Goal: Task Accomplishment & Management: Complete application form

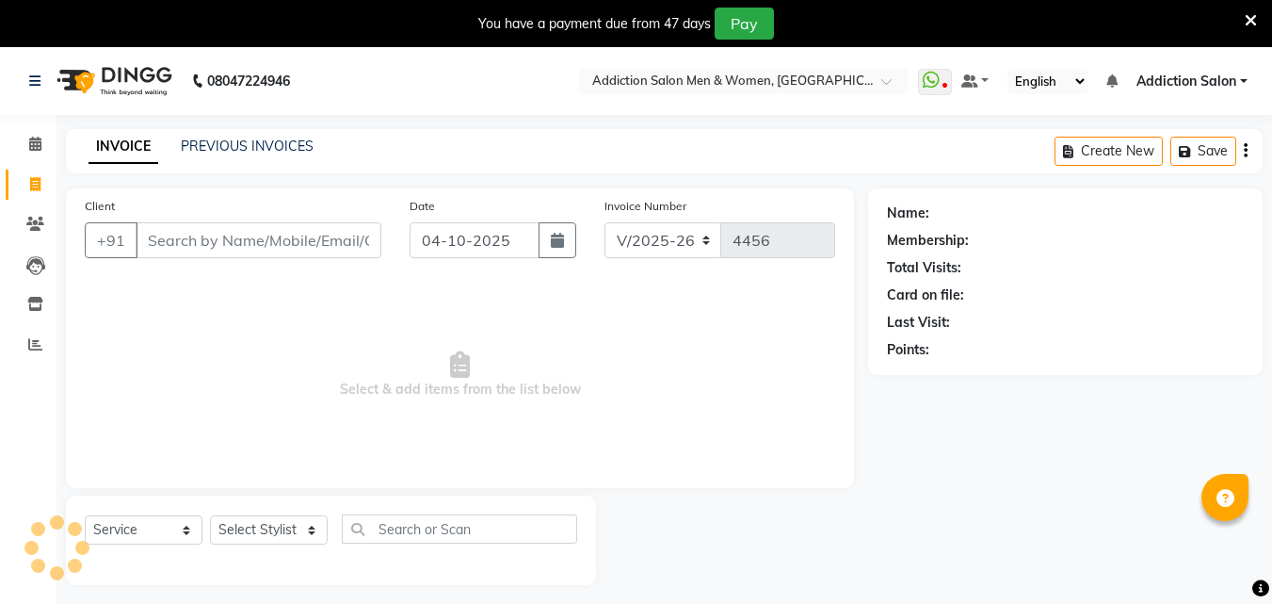
select select "6595"
select select "service"
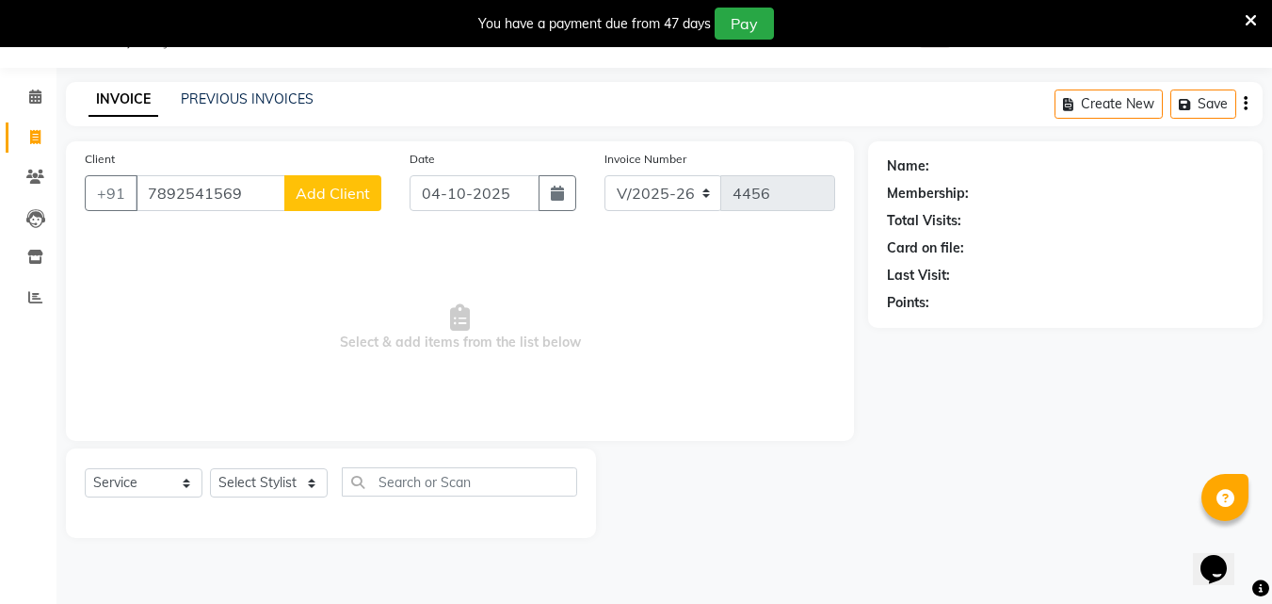
type input "7892541569"
click at [358, 211] on div "Client [PHONE_NUMBER] Add Client" at bounding box center [233, 187] width 325 height 77
click at [358, 177] on button "Add Client" at bounding box center [332, 193] width 97 height 36
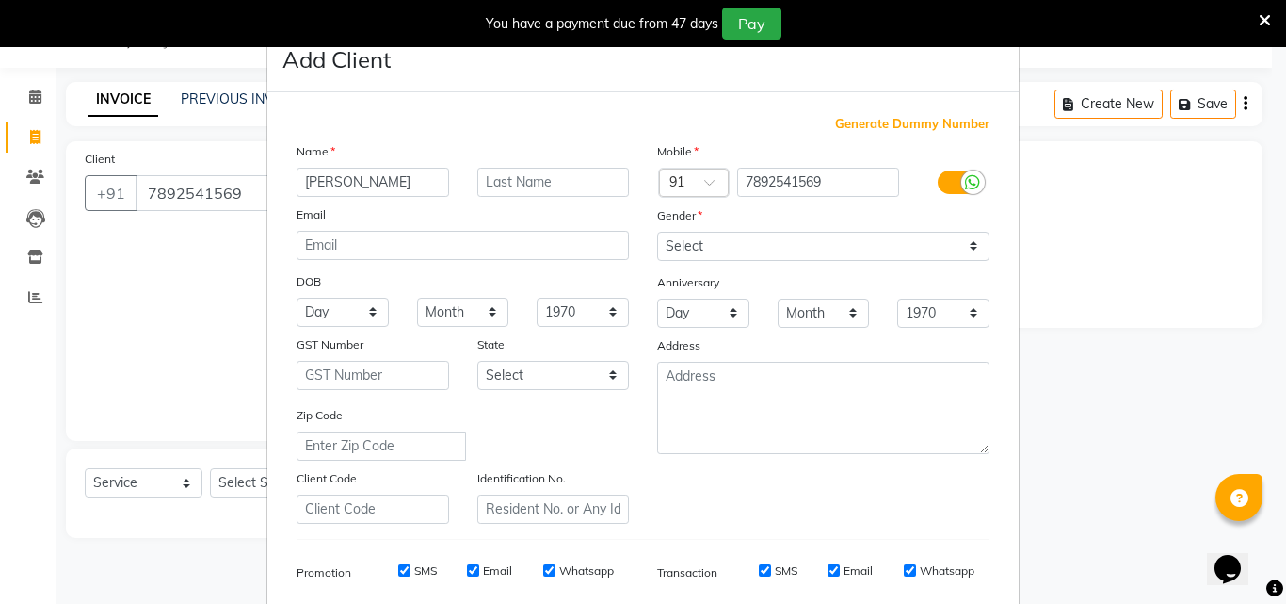
type input "[PERSON_NAME]"
click at [721, 257] on select "Select [DEMOGRAPHIC_DATA] [DEMOGRAPHIC_DATA] Other Prefer Not To Say" at bounding box center [823, 246] width 332 height 29
select select "[DEMOGRAPHIC_DATA]"
click at [657, 232] on select "Select [DEMOGRAPHIC_DATA] [DEMOGRAPHIC_DATA] Other Prefer Not To Say" at bounding box center [823, 246] width 332 height 29
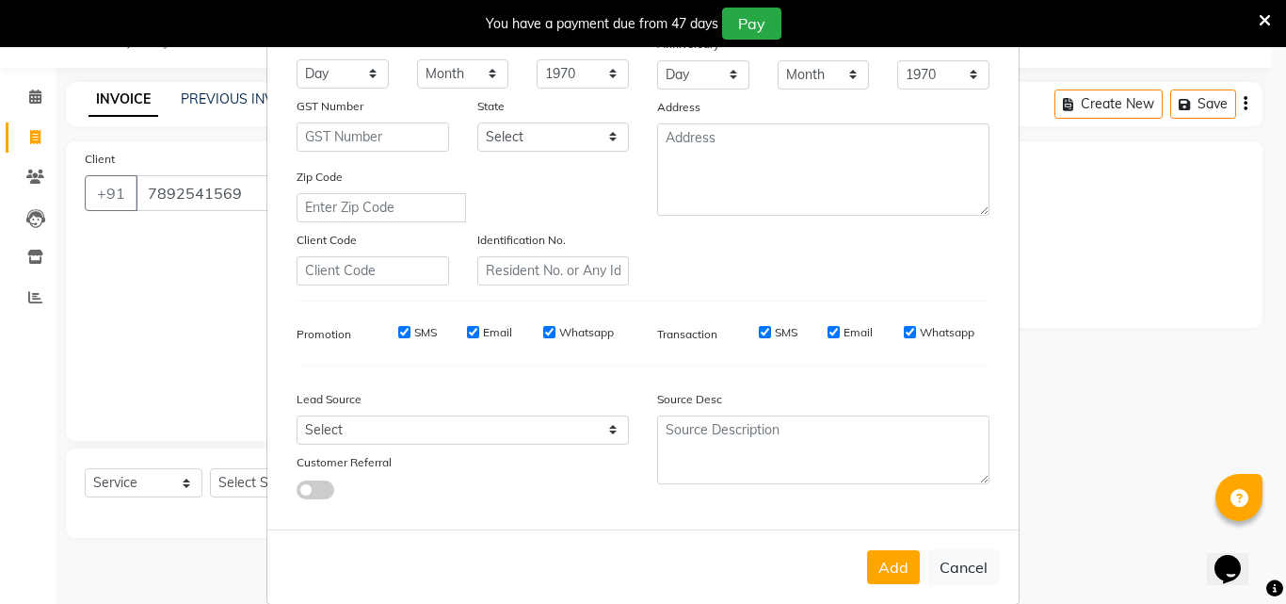
scroll to position [266, 0]
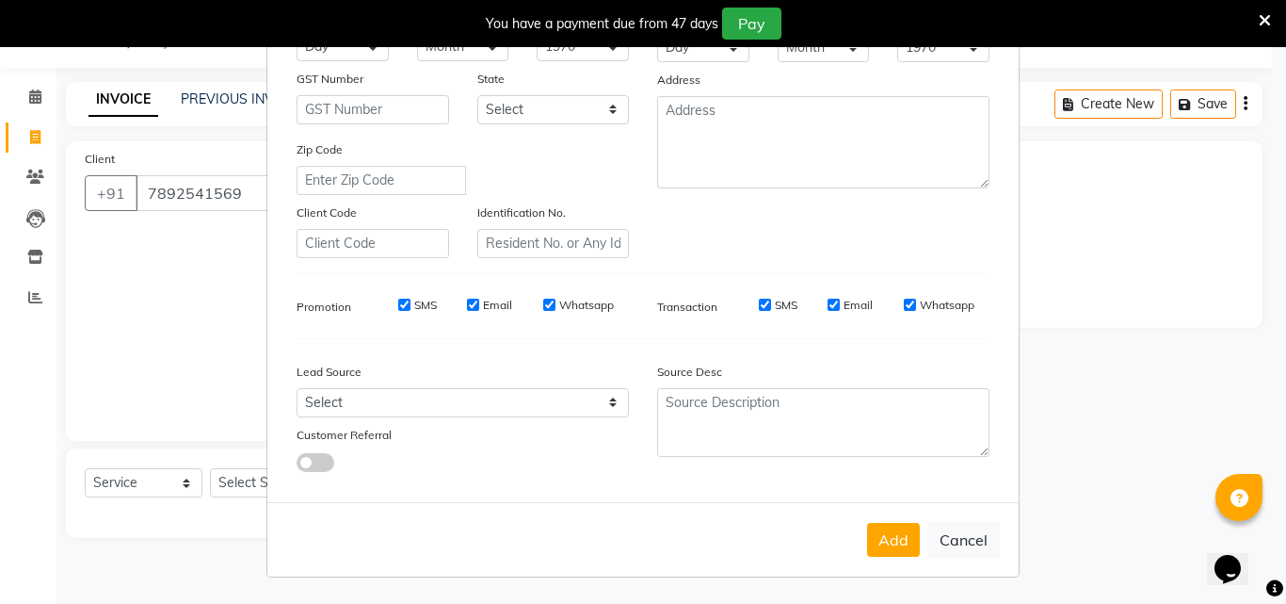
click at [870, 556] on button "Add" at bounding box center [893, 540] width 53 height 34
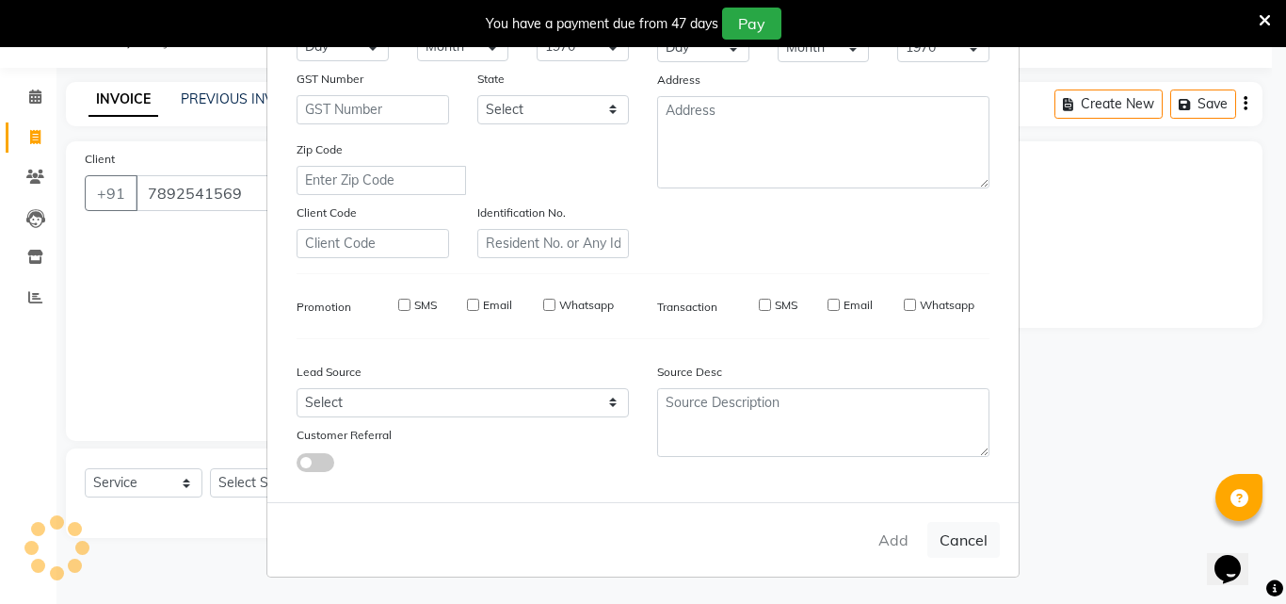
type input "78******69"
select select
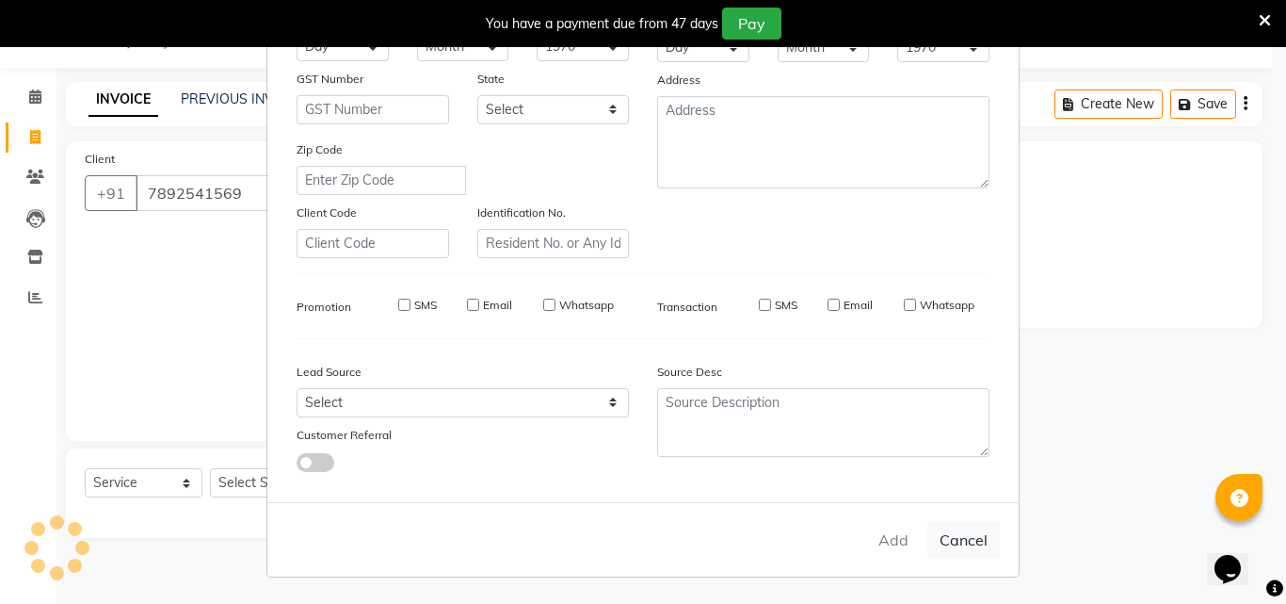
select select
checkbox input "false"
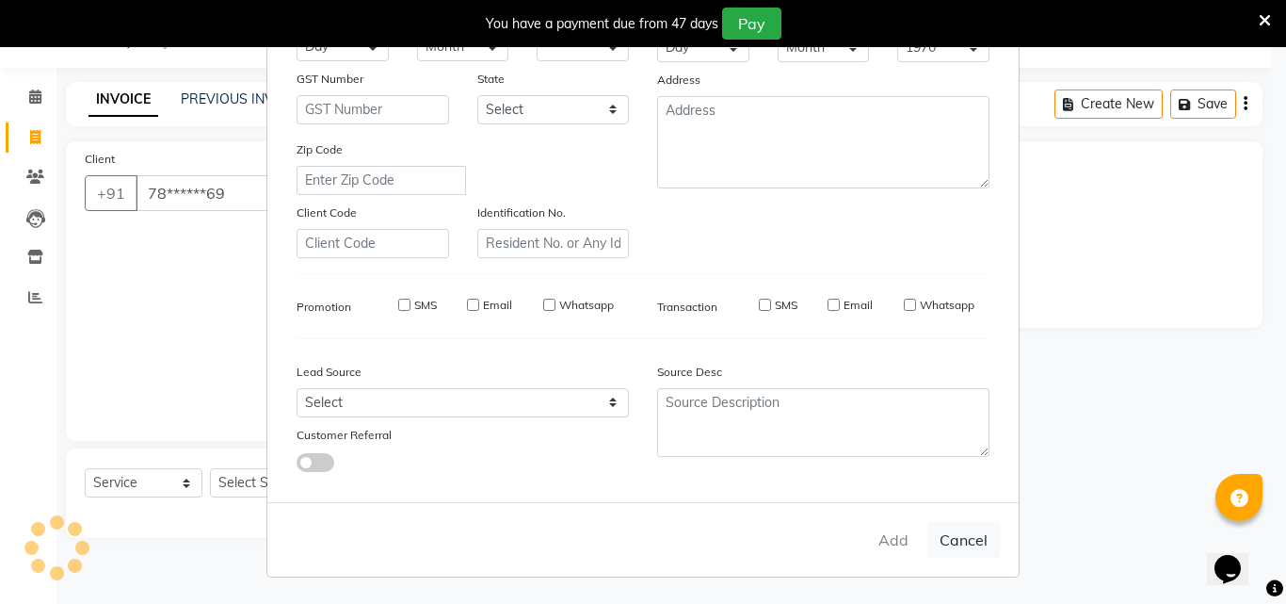
checkbox input "false"
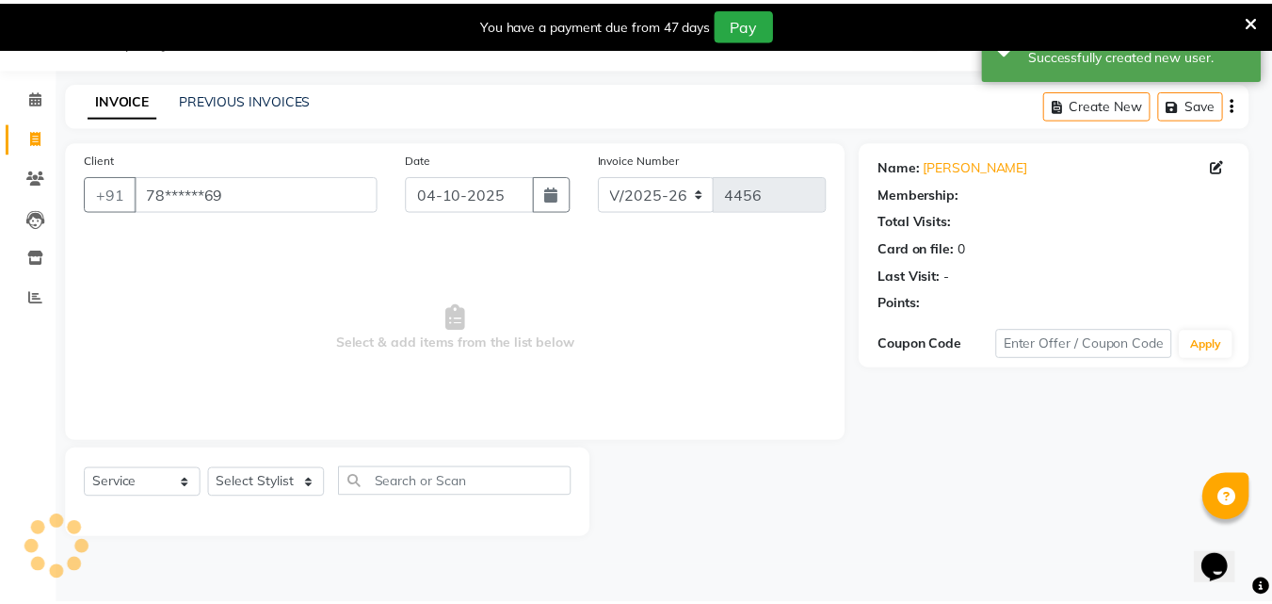
scroll to position [86, 0]
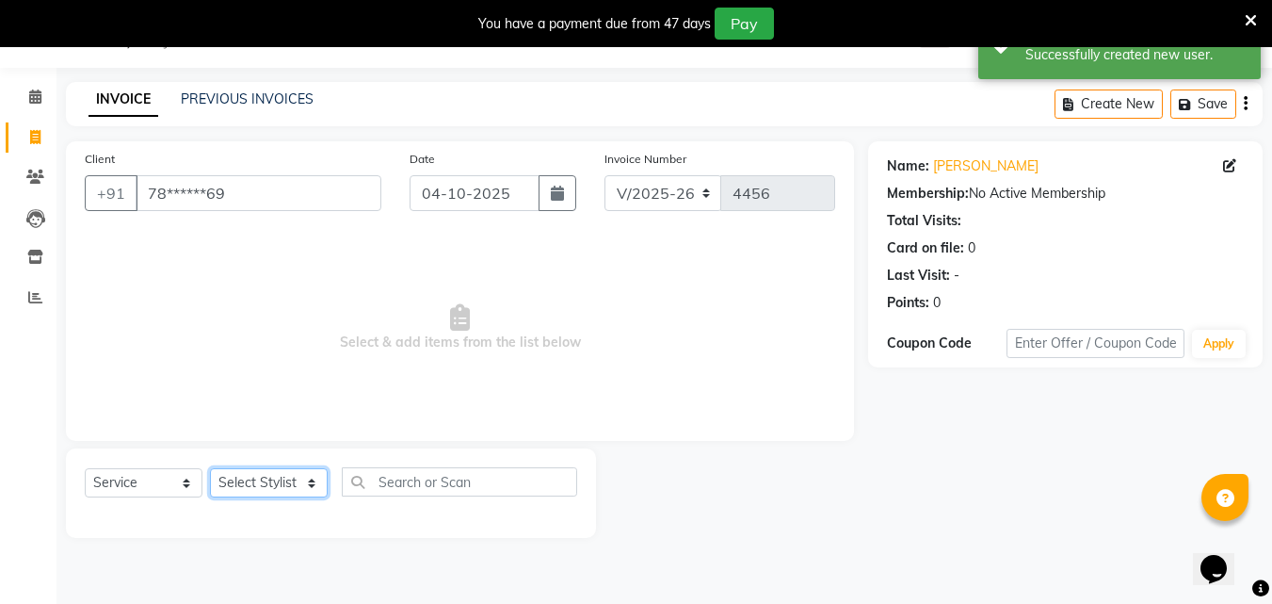
click at [268, 479] on select "Select Stylist Addiction Salon Babu BANSIKA [PERSON_NAME] Nikhil Nilesh [PERSON…" at bounding box center [269, 482] width 118 height 29
select select "51001"
click at [210, 468] on select "Select Stylist Addiction Salon Babu BANSIKA [PERSON_NAME] Nikhil Nilesh [PERSON…" at bounding box center [269, 482] width 118 height 29
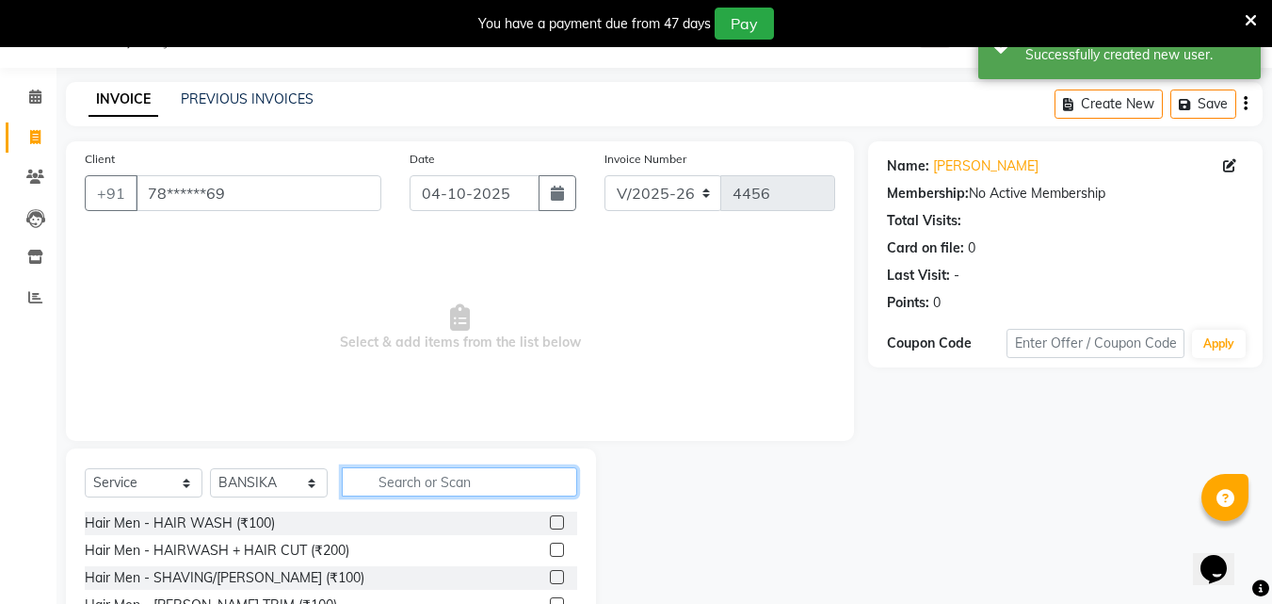
click at [446, 486] on input "text" at bounding box center [459, 481] width 235 height 29
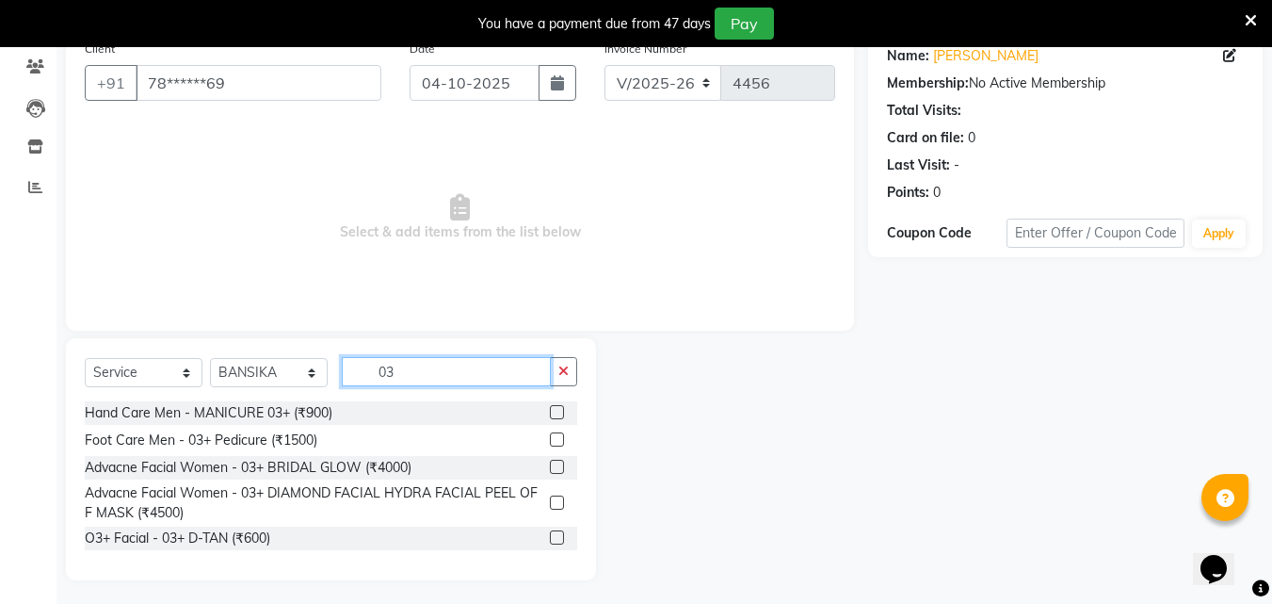
scroll to position [162, 0]
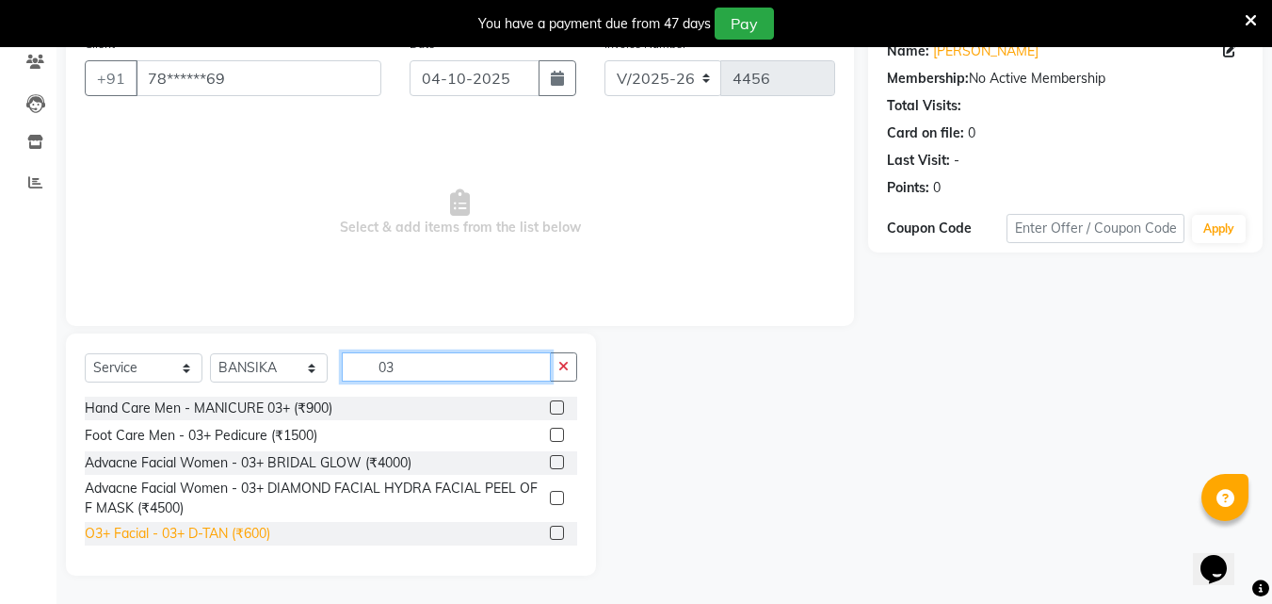
type input "03"
click at [258, 532] on div "O3+ Facial - 03+ D-TAN (₹600)" at bounding box center [178, 534] width 186 height 20
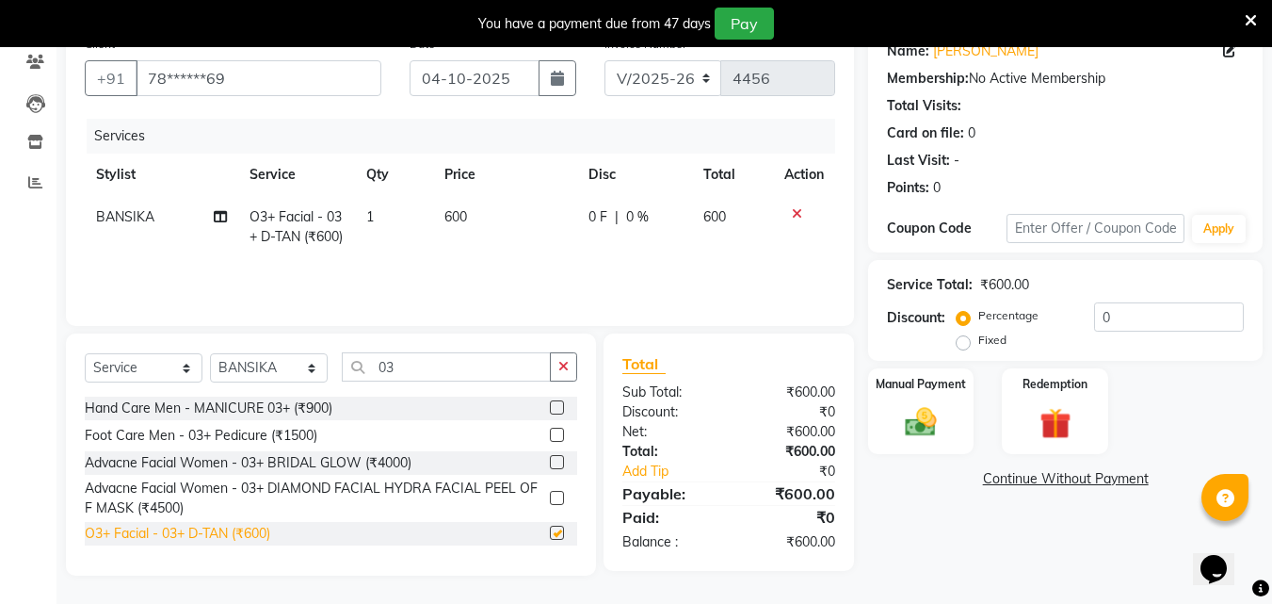
checkbox input "false"
click at [928, 431] on img at bounding box center [921, 422] width 53 height 38
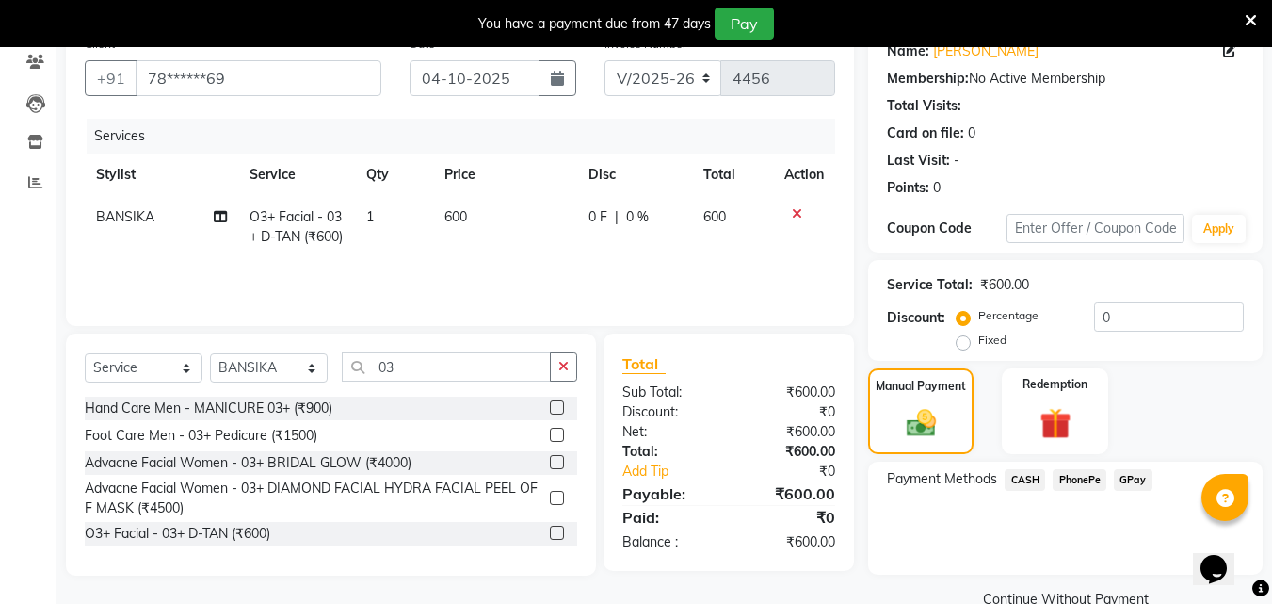
click at [1060, 478] on span "PhonePe" at bounding box center [1080, 480] width 54 height 22
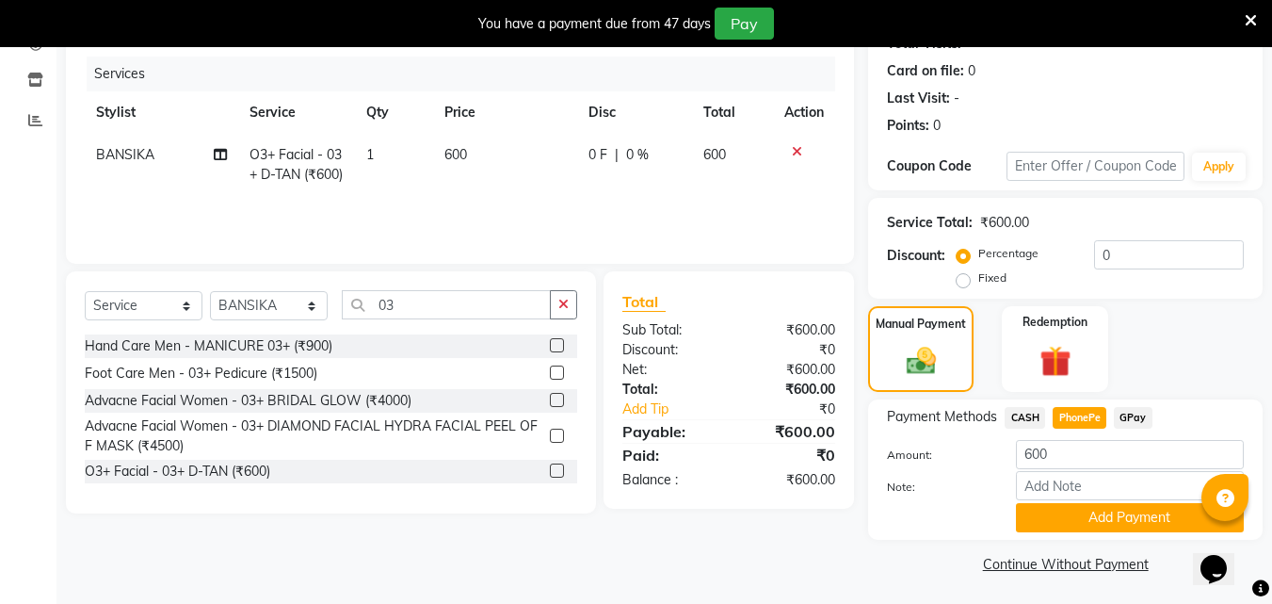
scroll to position [227, 0]
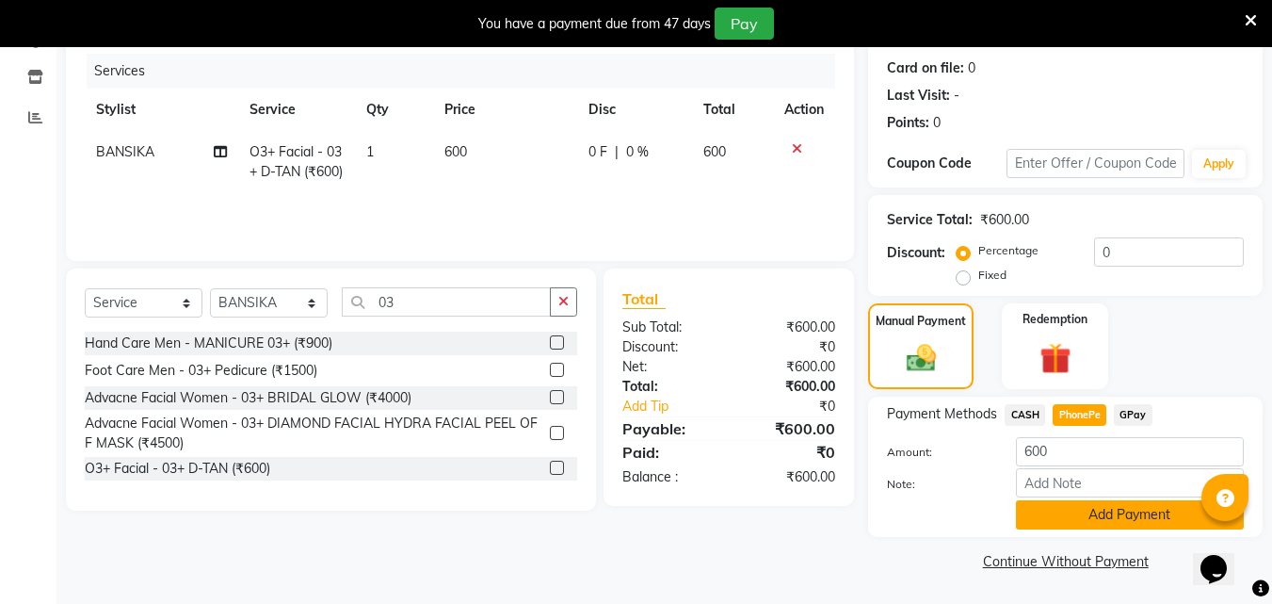
click at [1092, 505] on button "Add Payment" at bounding box center [1130, 514] width 228 height 29
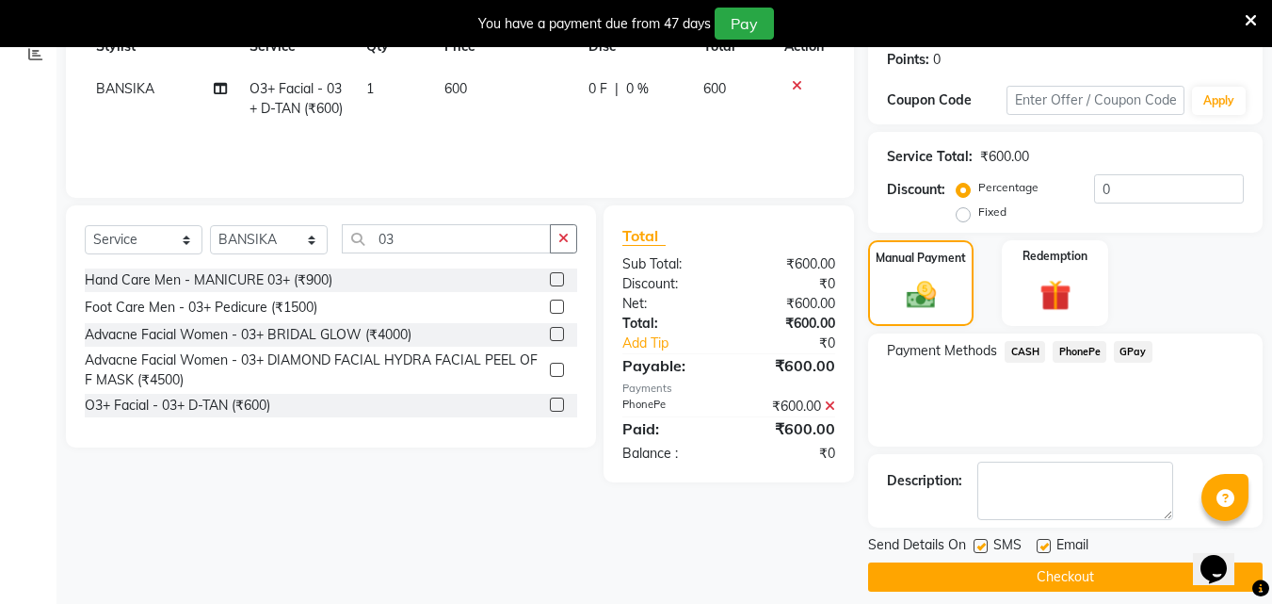
scroll to position [306, 0]
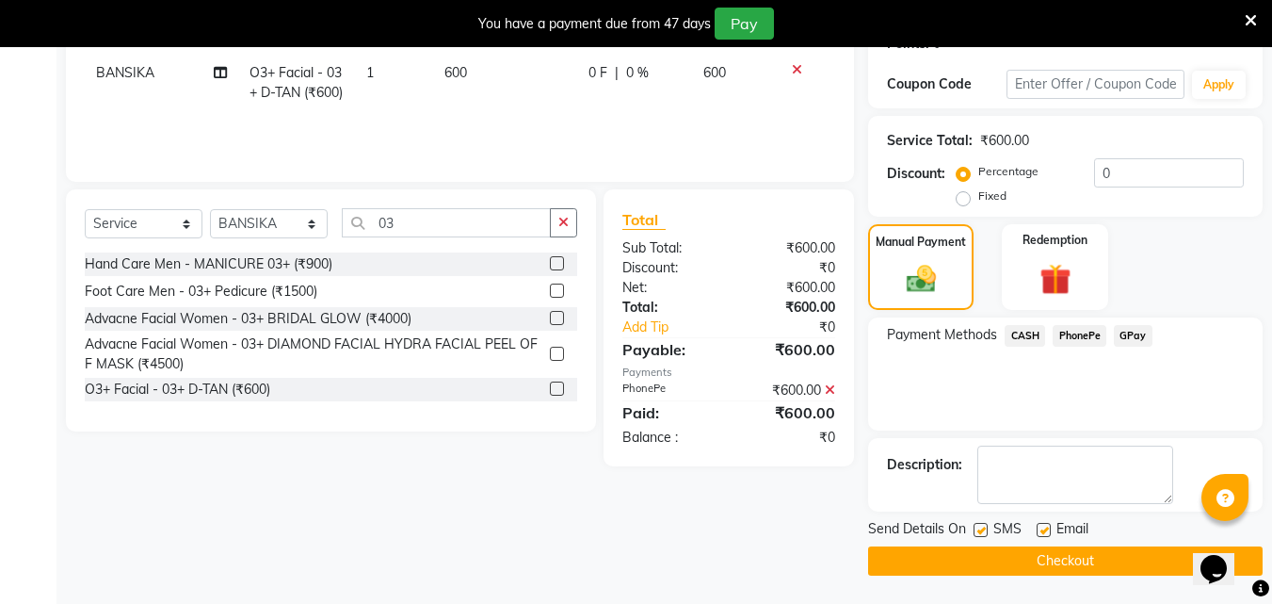
click at [1039, 558] on button "Checkout" at bounding box center [1065, 560] width 395 height 29
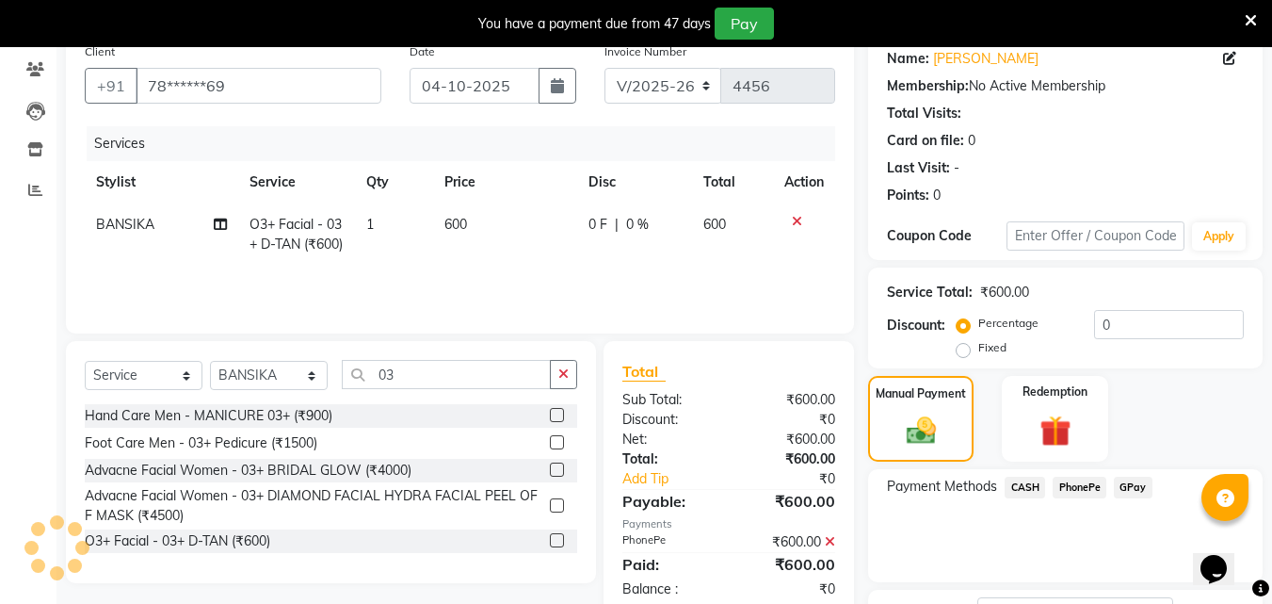
scroll to position [118, 0]
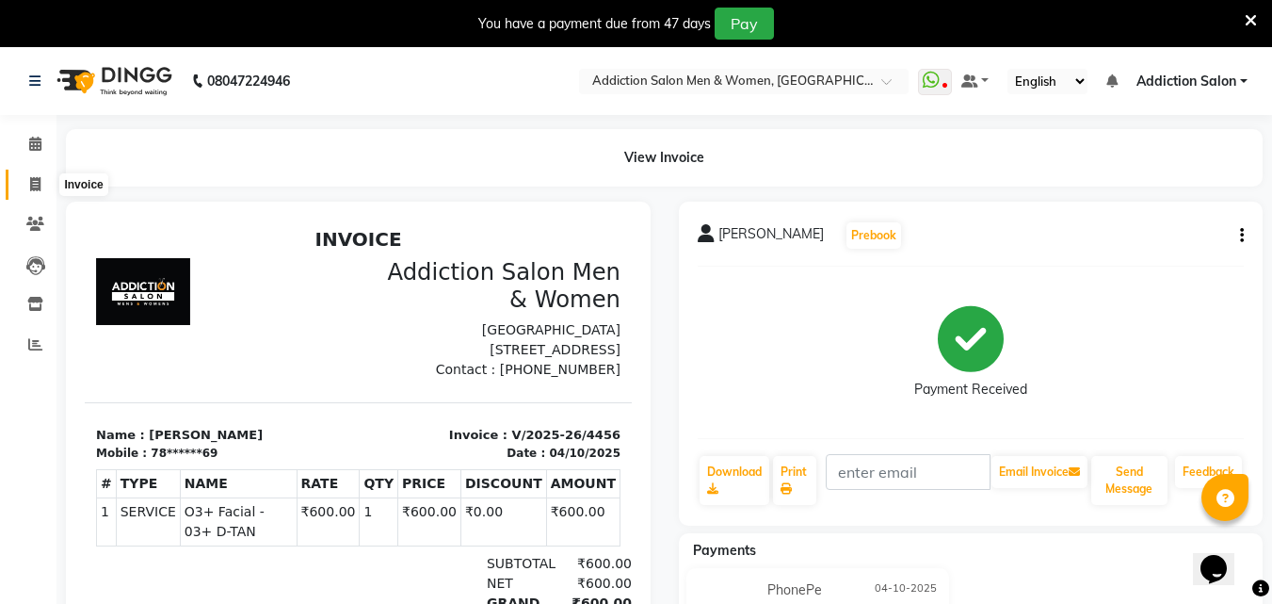
click at [32, 186] on icon at bounding box center [35, 184] width 10 height 14
select select "service"
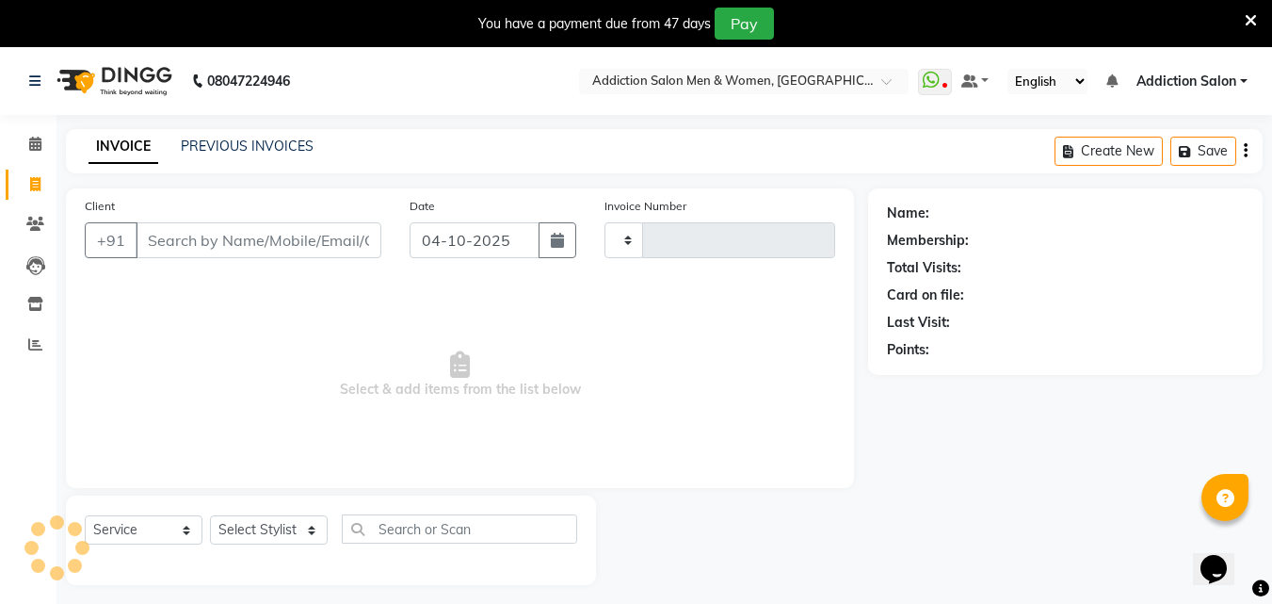
scroll to position [47, 0]
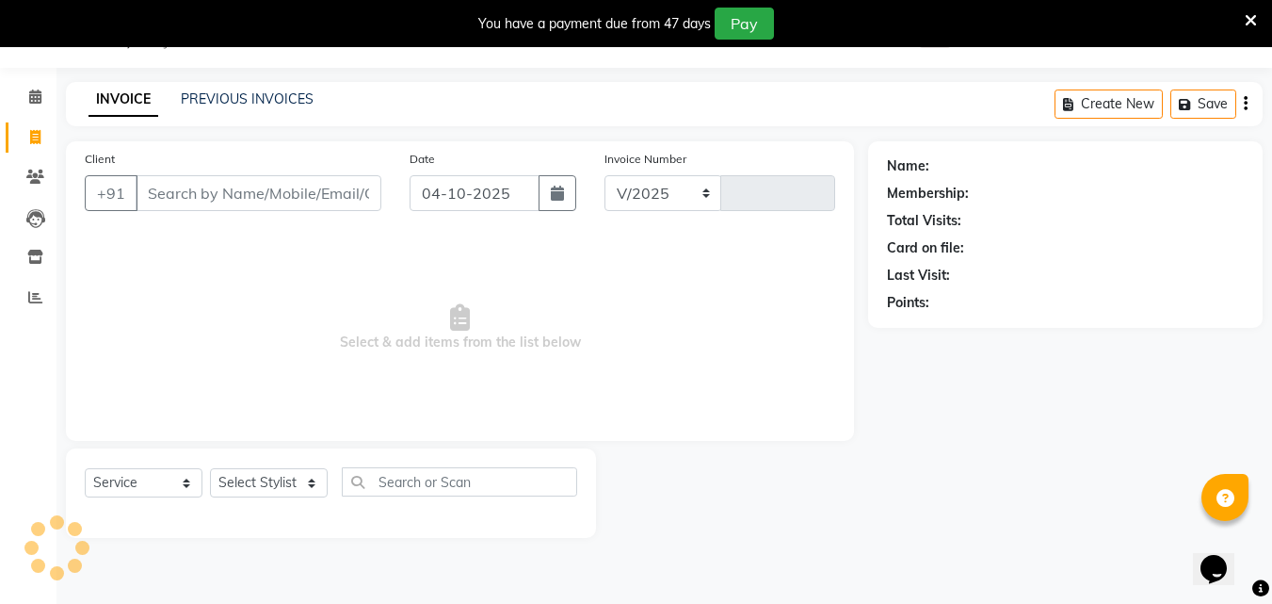
select select "6595"
type input "4457"
click at [221, 104] on link "PREVIOUS INVOICES" at bounding box center [247, 98] width 133 height 17
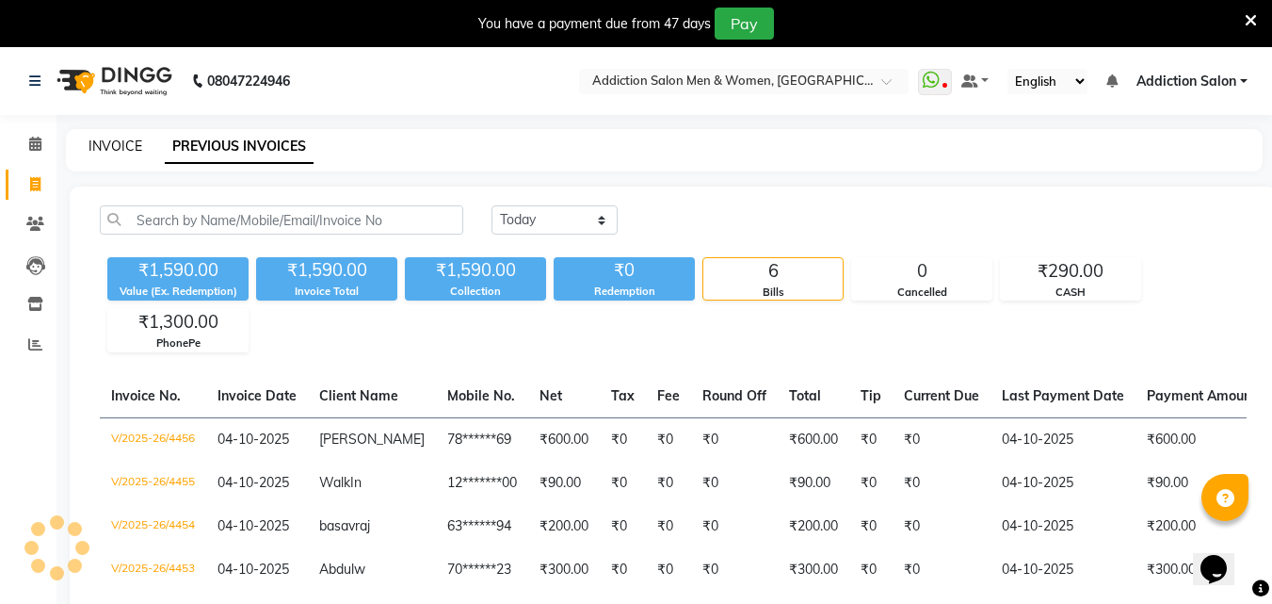
click at [106, 150] on link "INVOICE" at bounding box center [116, 145] width 54 height 17
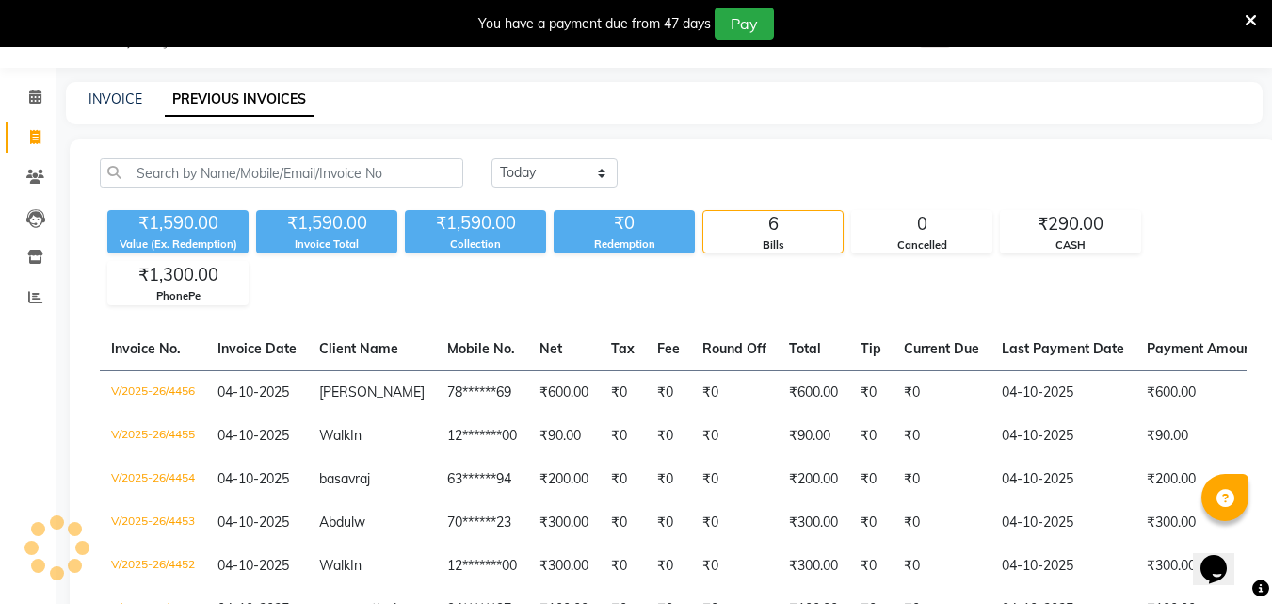
select select "service"
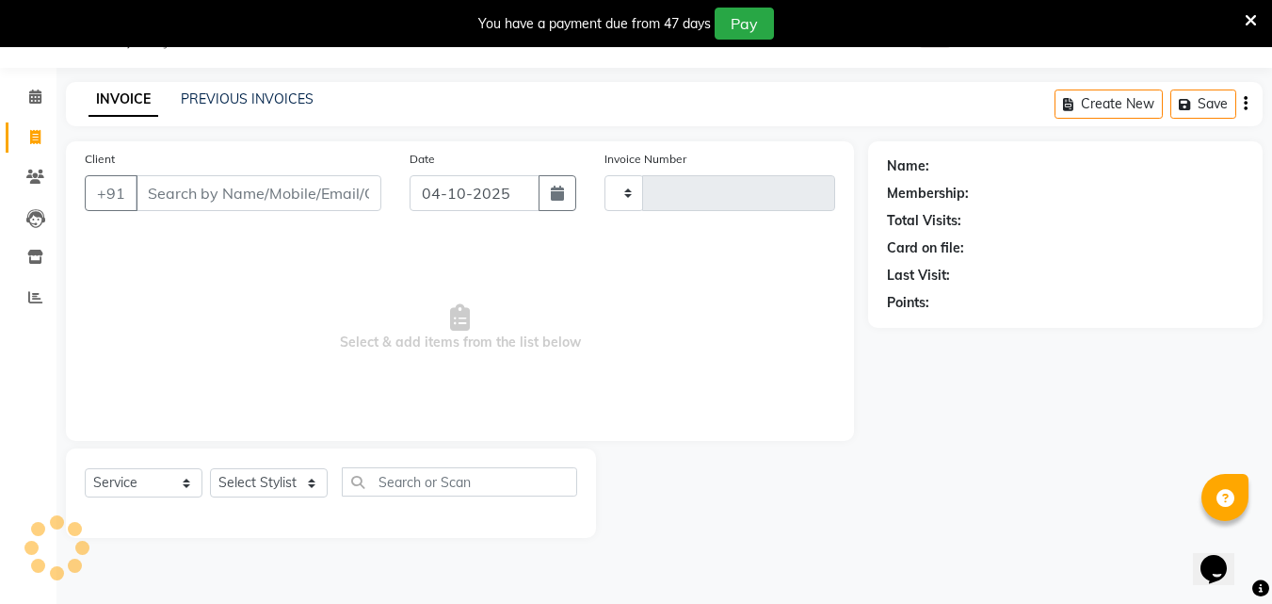
type input "4457"
select select "6595"
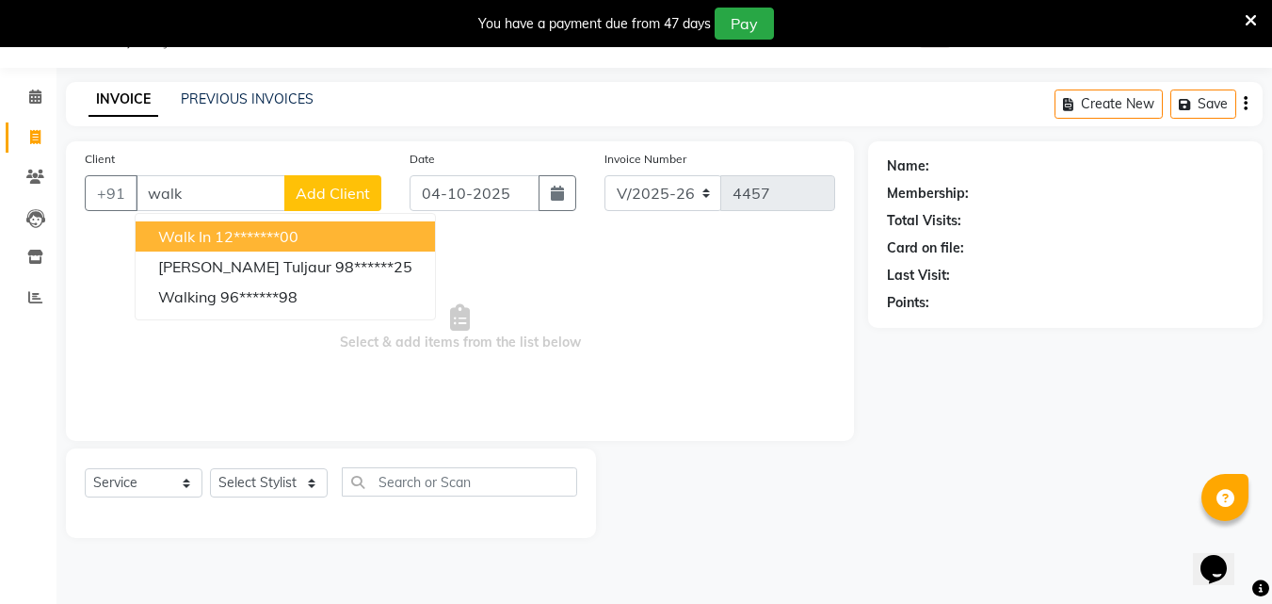
click at [265, 236] on ngb-highlight "12*******00" at bounding box center [257, 236] width 84 height 19
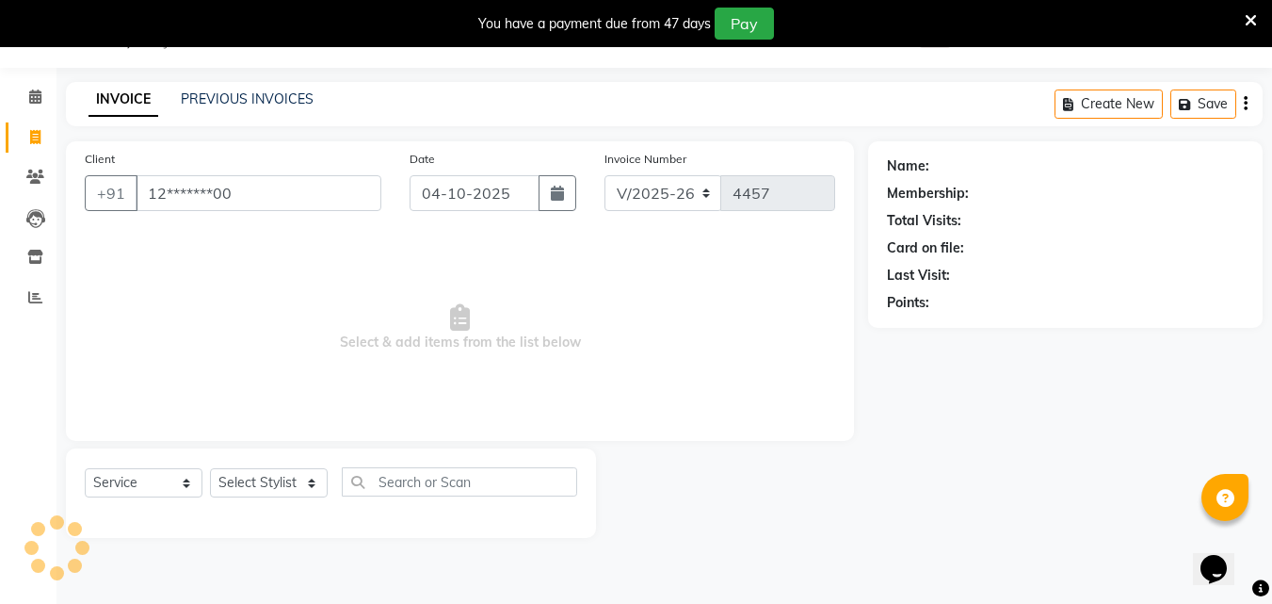
type input "12*******00"
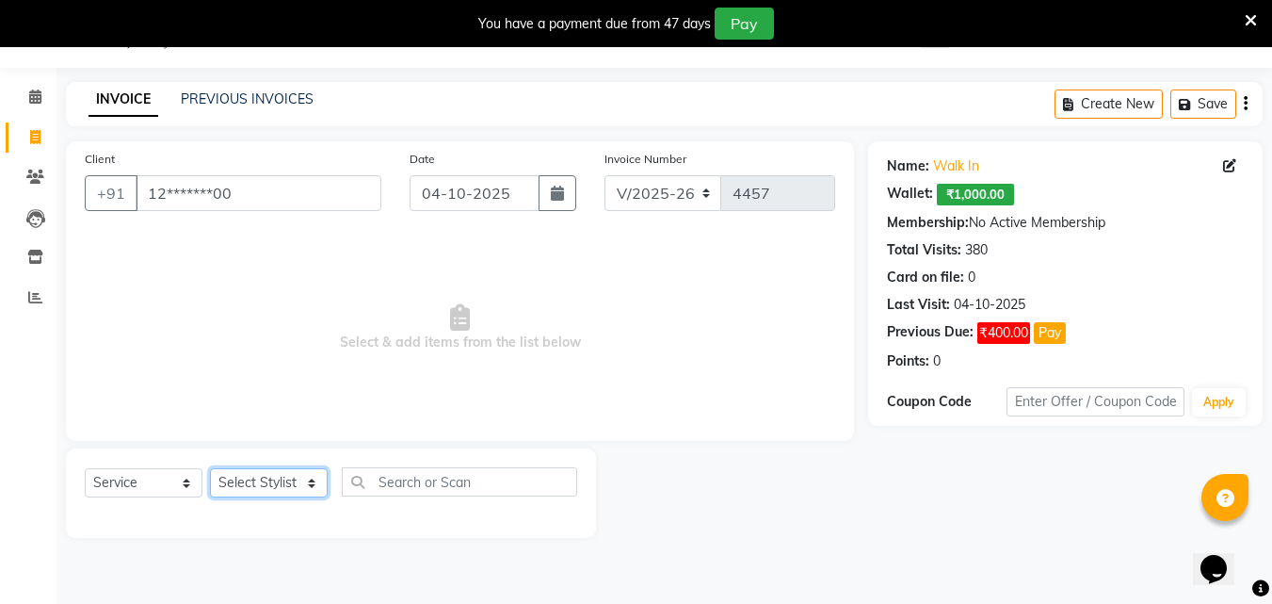
click at [279, 492] on select "Select Stylist Addiction Salon Babu BANSIKA [PERSON_NAME] Nikhil Nilesh [PERSON…" at bounding box center [269, 482] width 118 height 29
select select "93720"
click at [210, 468] on select "Select Stylist Addiction Salon Babu BANSIKA [PERSON_NAME] Nikhil Nilesh [PERSON…" at bounding box center [269, 482] width 118 height 29
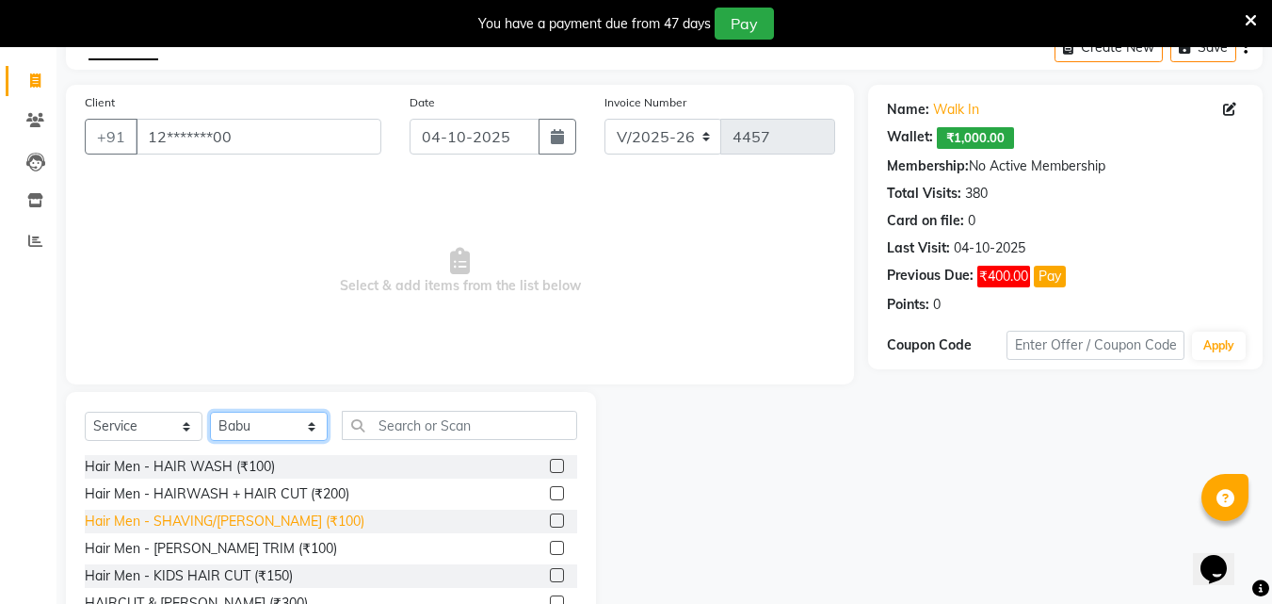
scroll to position [198, 0]
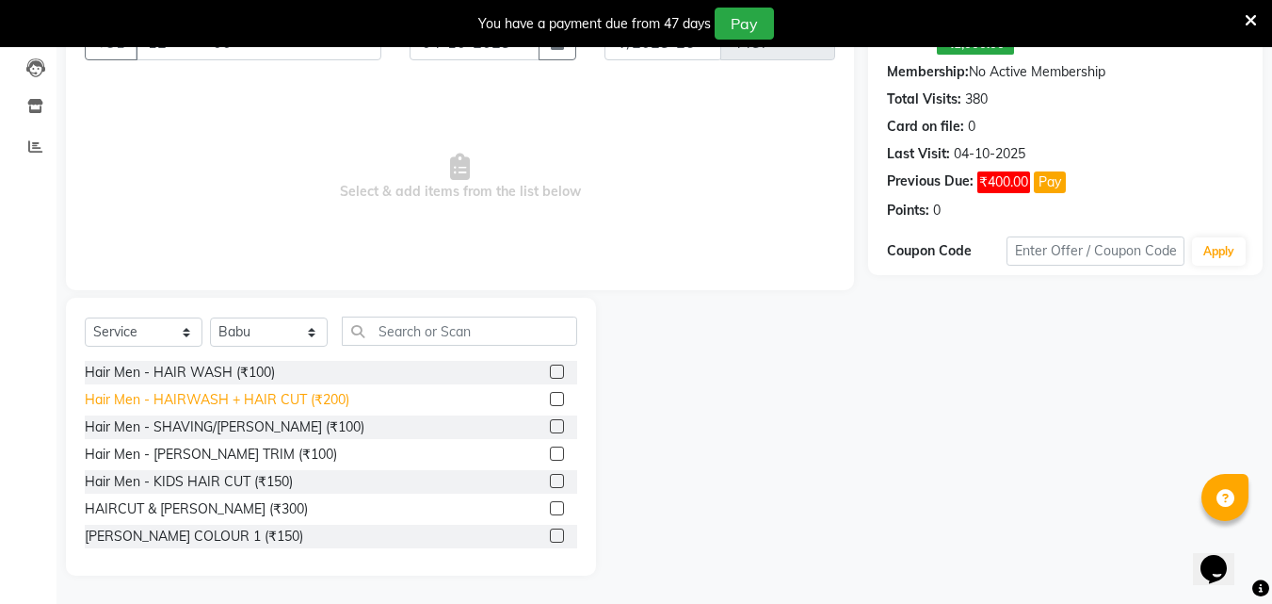
click at [293, 400] on div "Hair Men - HAIRWASH + HAIR CUT (₹200)" at bounding box center [217, 400] width 265 height 20
checkbox input "false"
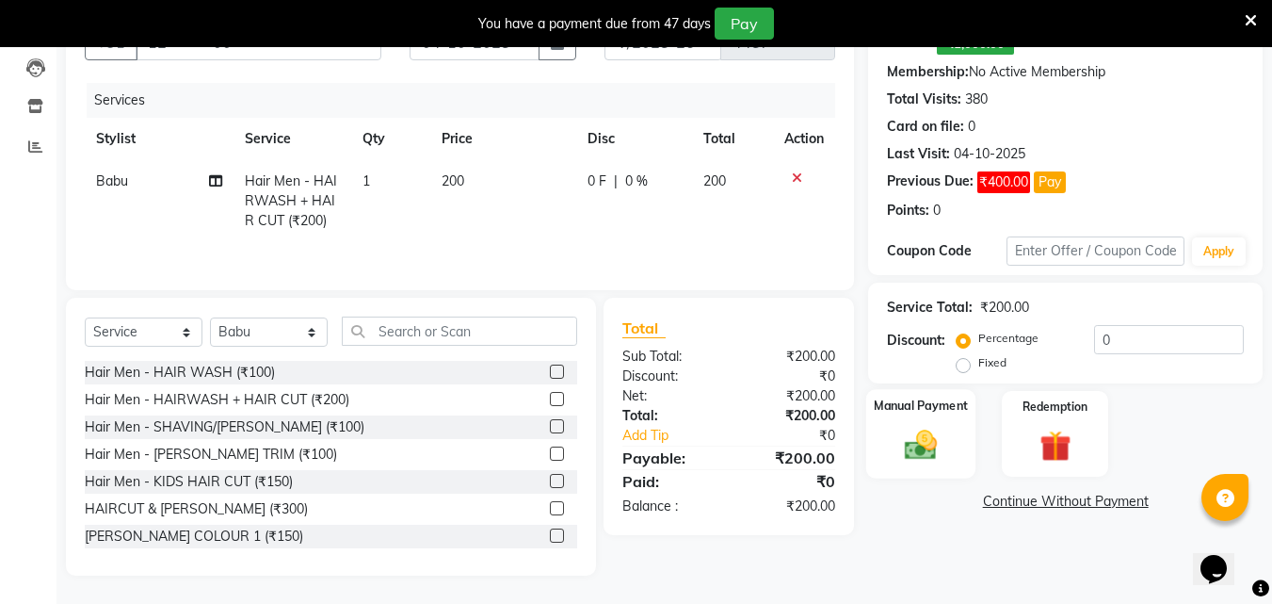
click at [912, 437] on img at bounding box center [921, 445] width 53 height 38
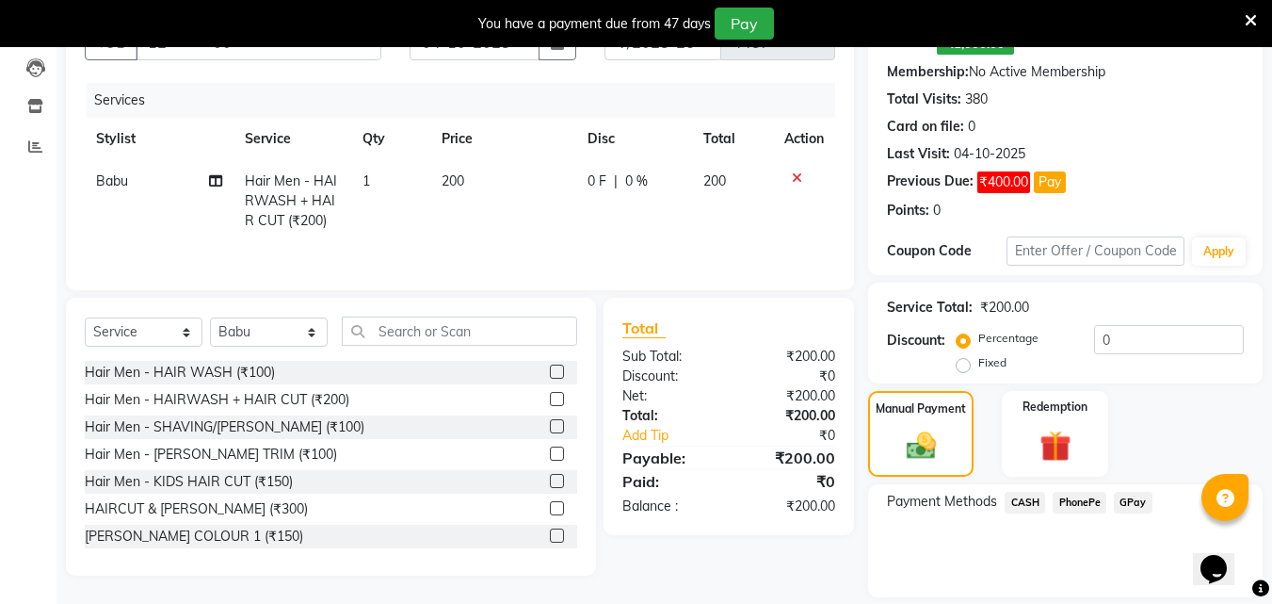
click at [1072, 504] on span "PhonePe" at bounding box center [1080, 503] width 54 height 22
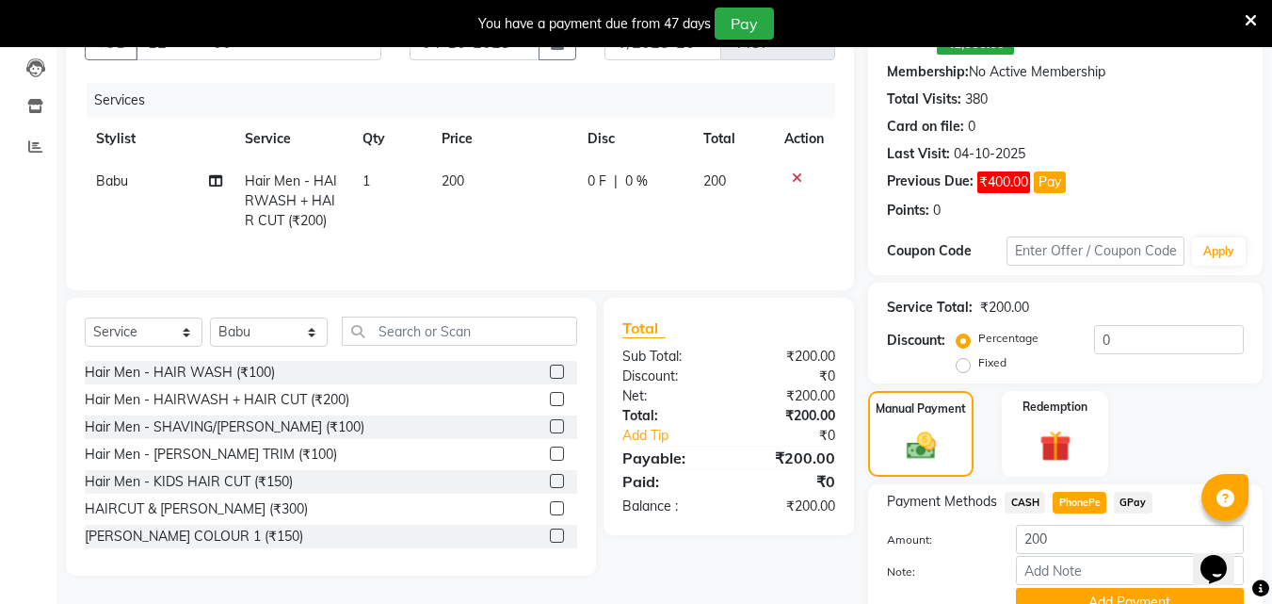
scroll to position [285, 0]
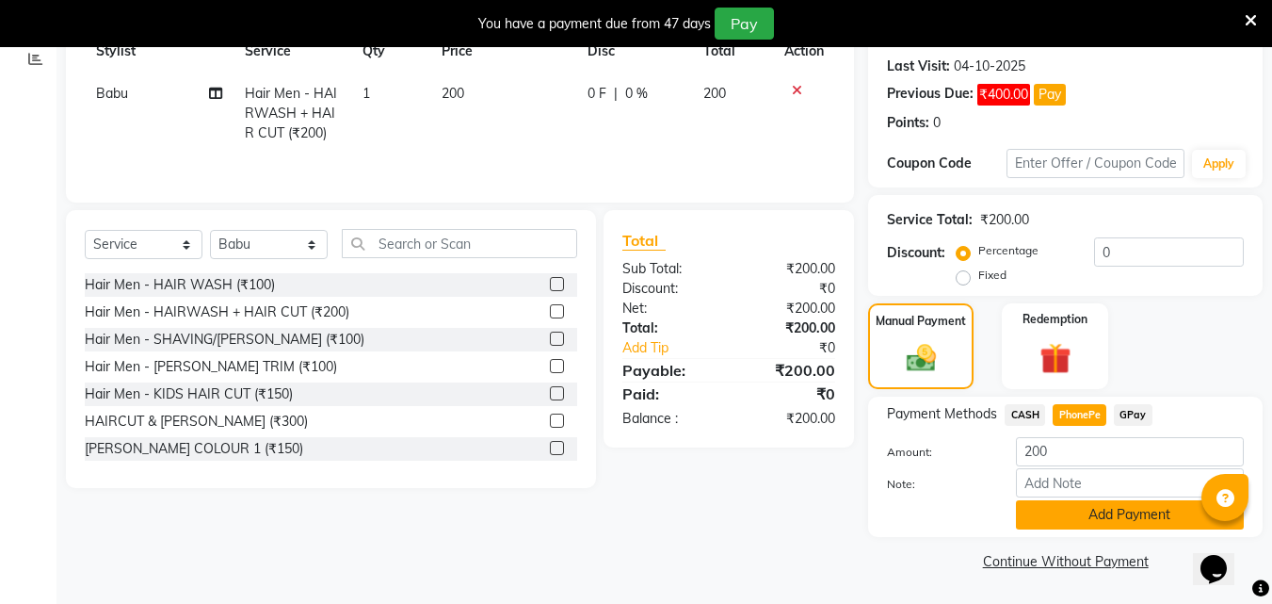
click at [1057, 524] on button "Add Payment" at bounding box center [1130, 514] width 228 height 29
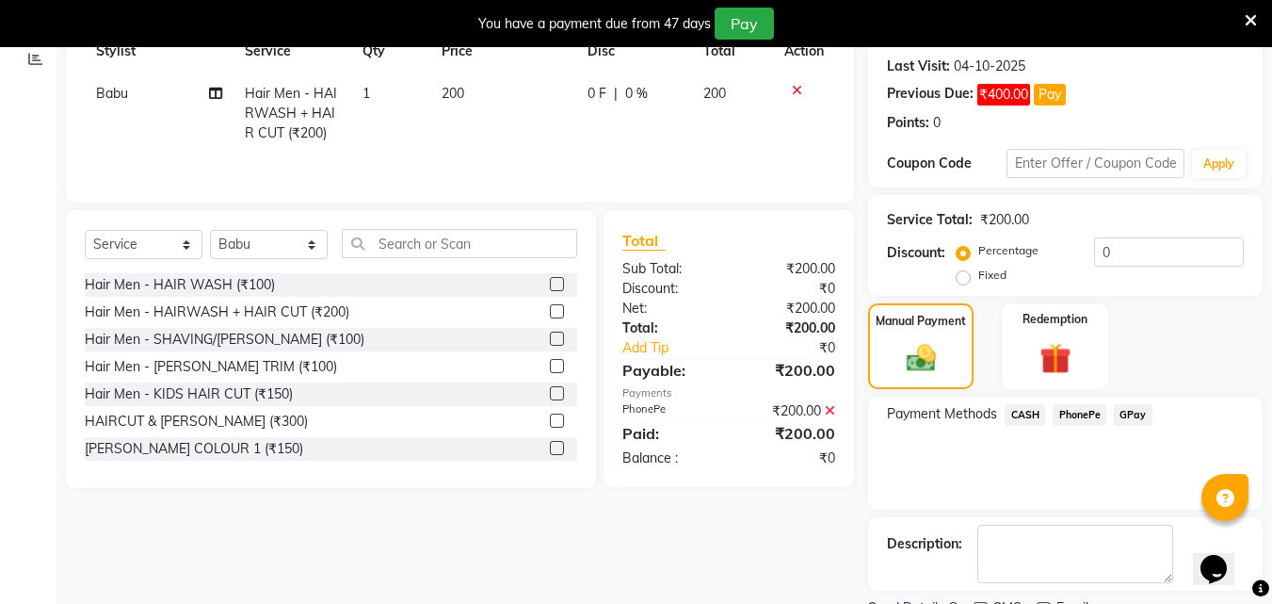
scroll to position [364, 0]
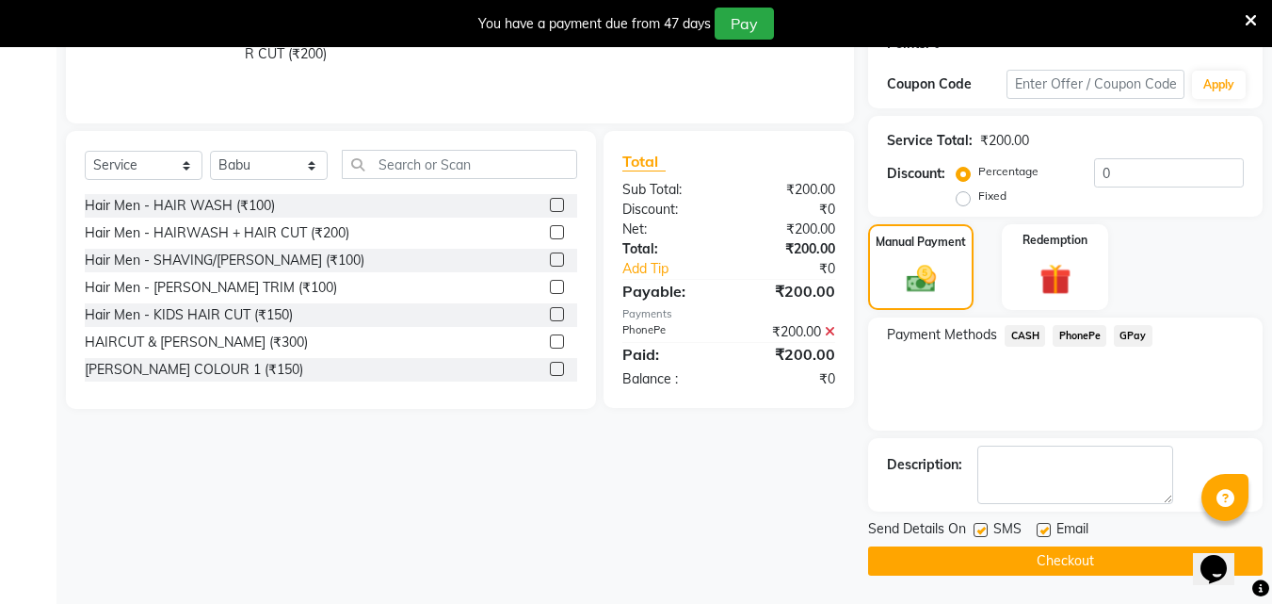
click at [978, 531] on label at bounding box center [981, 530] width 14 height 14
click at [978, 531] on input "checkbox" at bounding box center [980, 531] width 12 height 12
checkbox input "false"
click at [1043, 531] on label at bounding box center [1044, 530] width 14 height 14
click at [1043, 531] on input "checkbox" at bounding box center [1043, 531] width 12 height 12
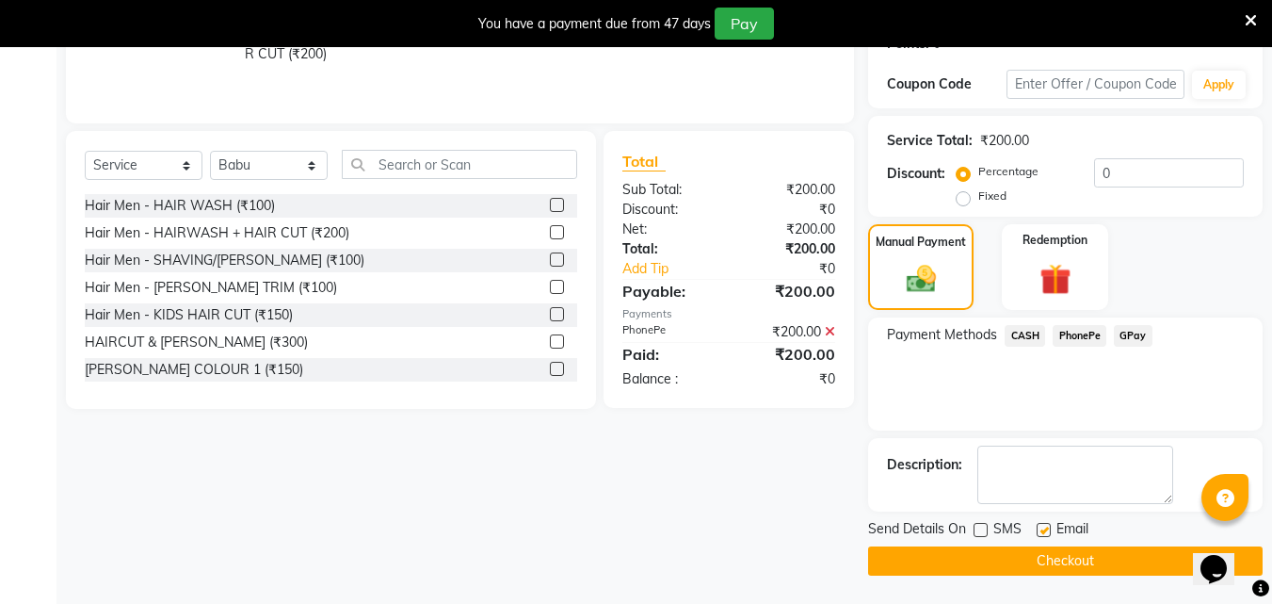
checkbox input "false"
click at [1043, 555] on button "Checkout" at bounding box center [1065, 560] width 395 height 29
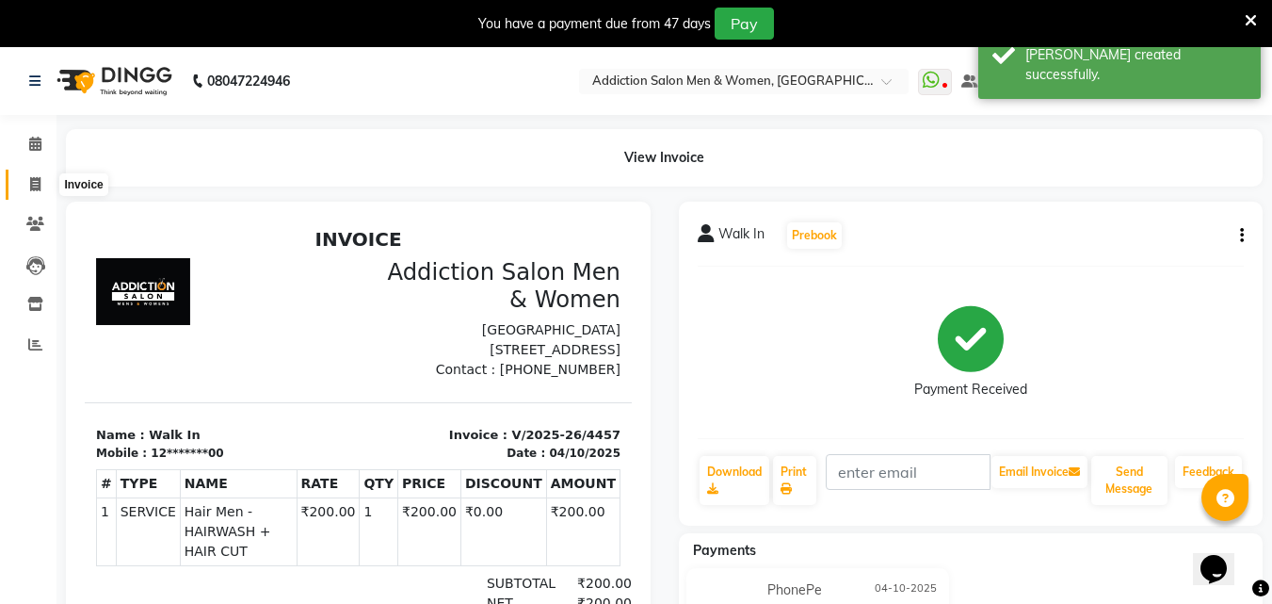
click at [39, 183] on icon at bounding box center [35, 184] width 10 height 14
select select "service"
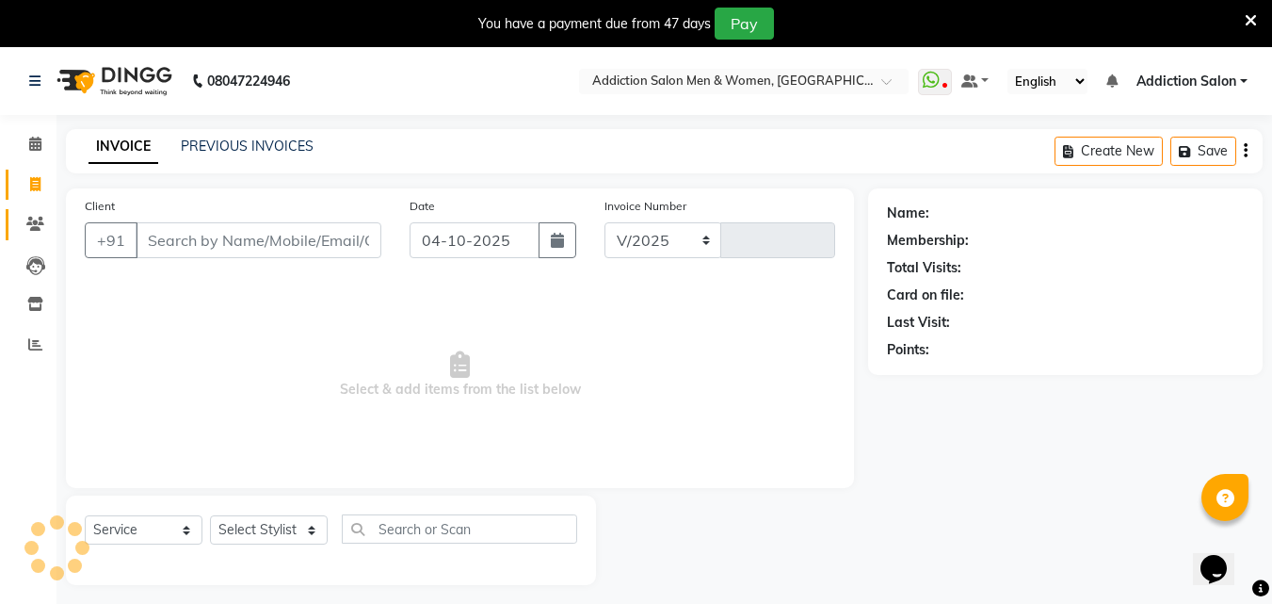
scroll to position [47, 0]
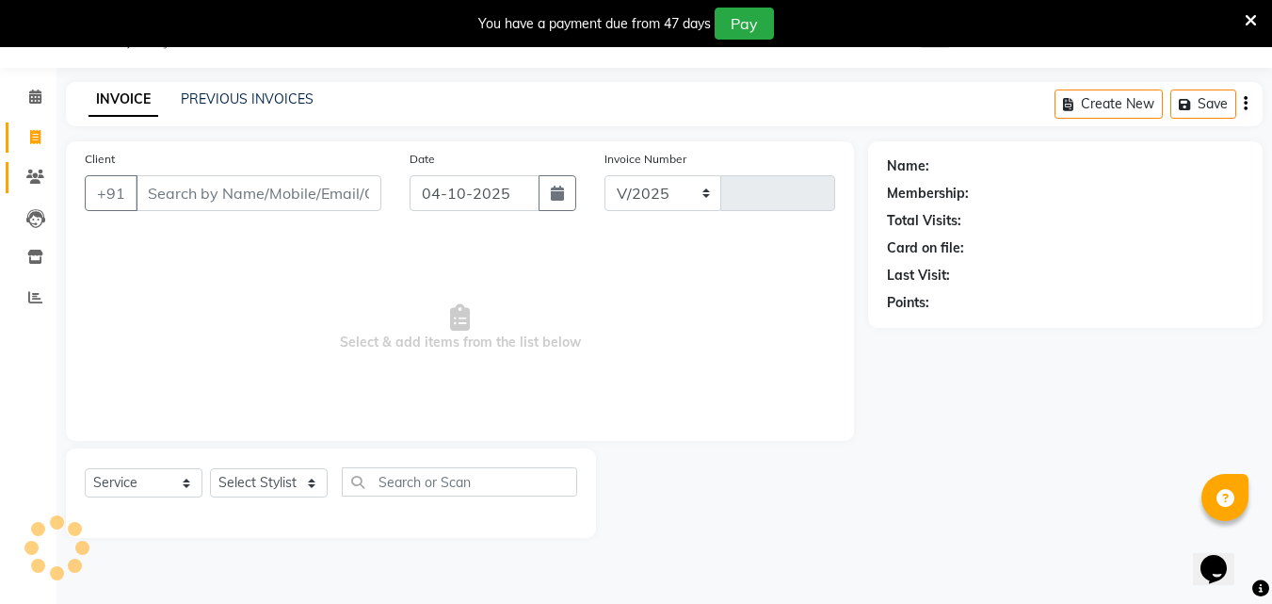
select select "6595"
type input "4458"
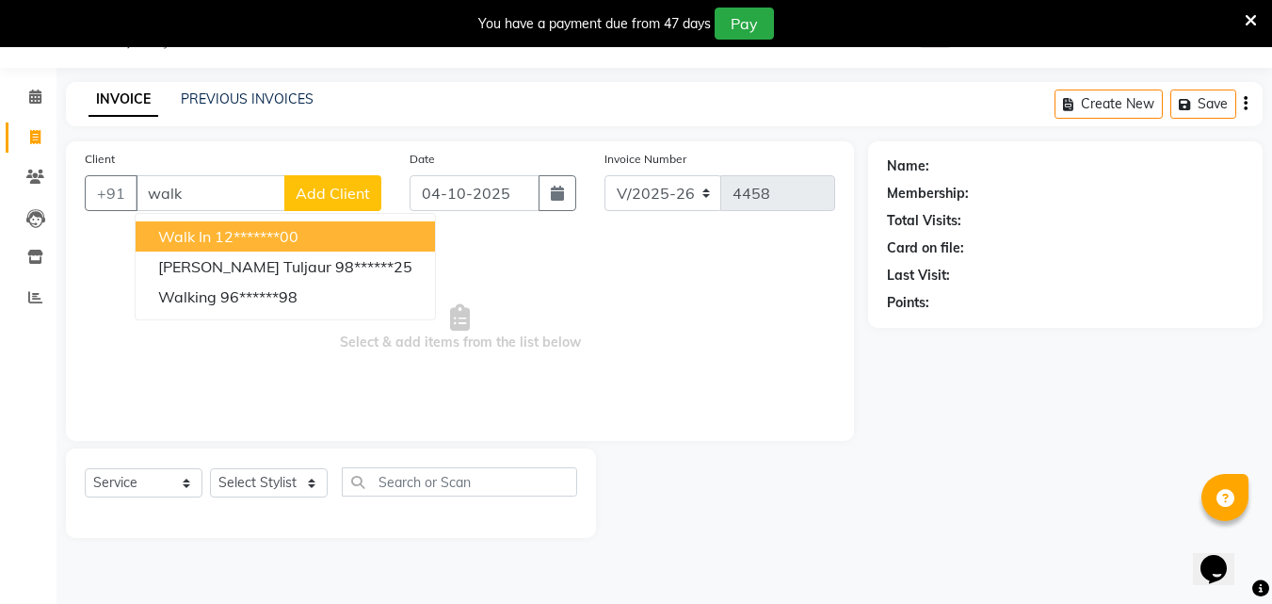
click at [225, 244] on ngb-highlight "12*******00" at bounding box center [257, 236] width 84 height 19
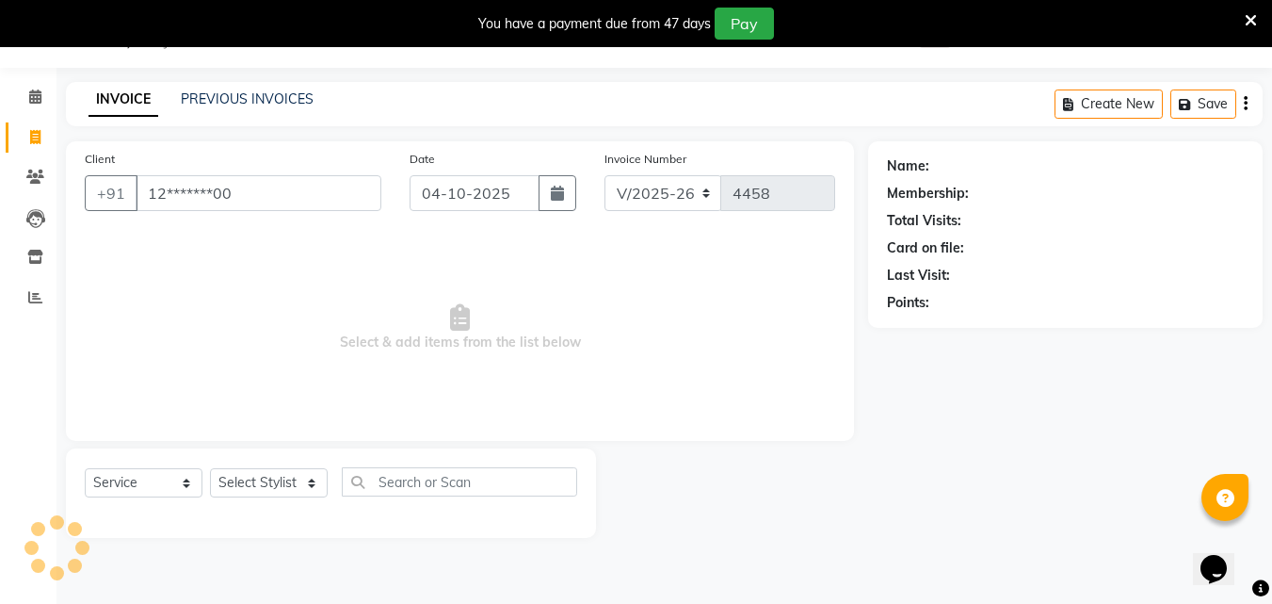
type input "12*******00"
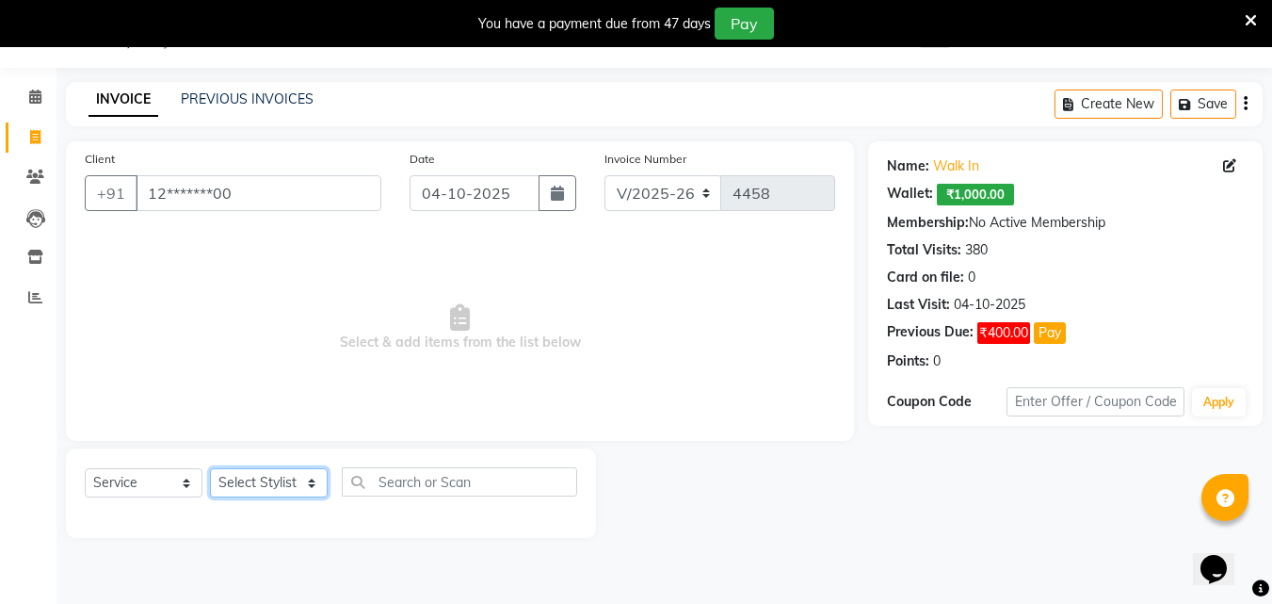
click at [279, 490] on select "Select Stylist Addiction Salon Babu BANSIKA [PERSON_NAME] Nikhil Nilesh [PERSON…" at bounding box center [269, 482] width 118 height 29
select select "93720"
click at [210, 468] on select "Select Stylist Addiction Salon Babu BANSIKA [PERSON_NAME] Nikhil Nilesh [PERSON…" at bounding box center [269, 482] width 118 height 29
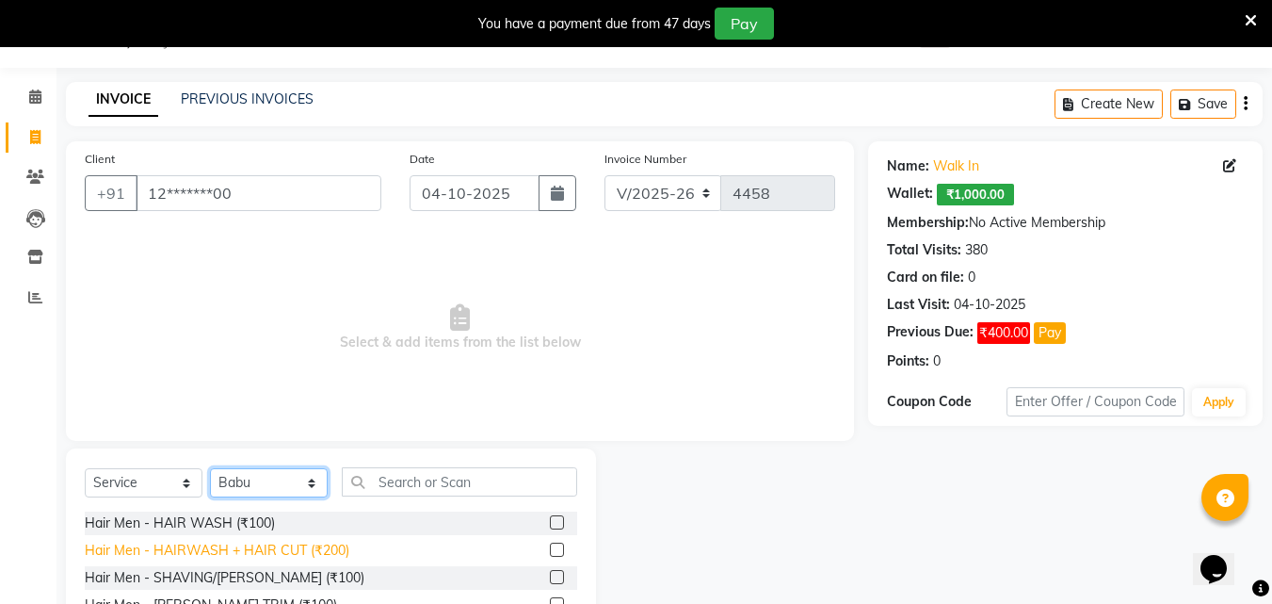
scroll to position [141, 0]
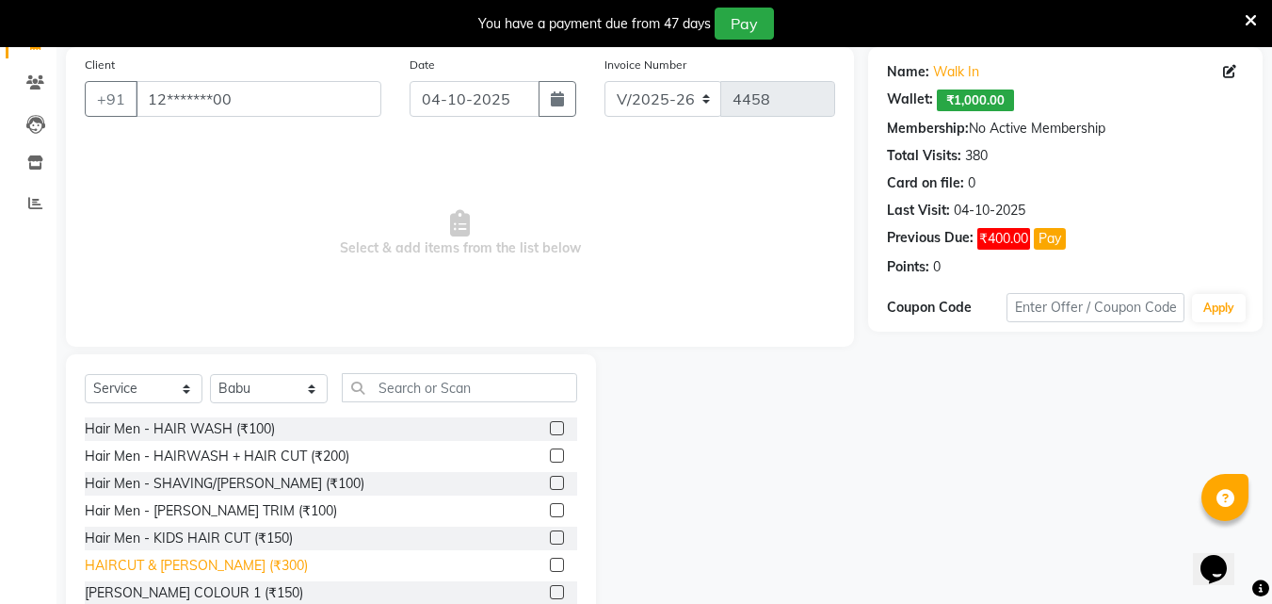
click at [210, 567] on div "HAIRCUT & [PERSON_NAME] (₹300)" at bounding box center [196, 566] width 223 height 20
checkbox input "false"
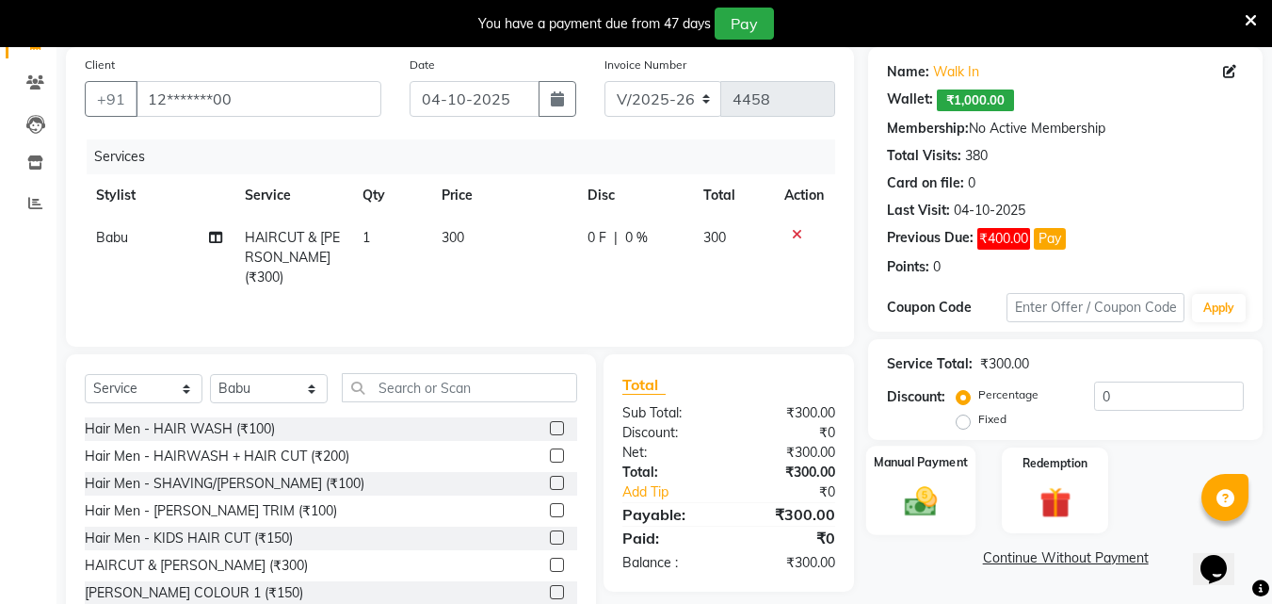
click at [920, 504] on img at bounding box center [921, 501] width 53 height 38
click at [1077, 555] on span "PhonePe" at bounding box center [1080, 559] width 54 height 22
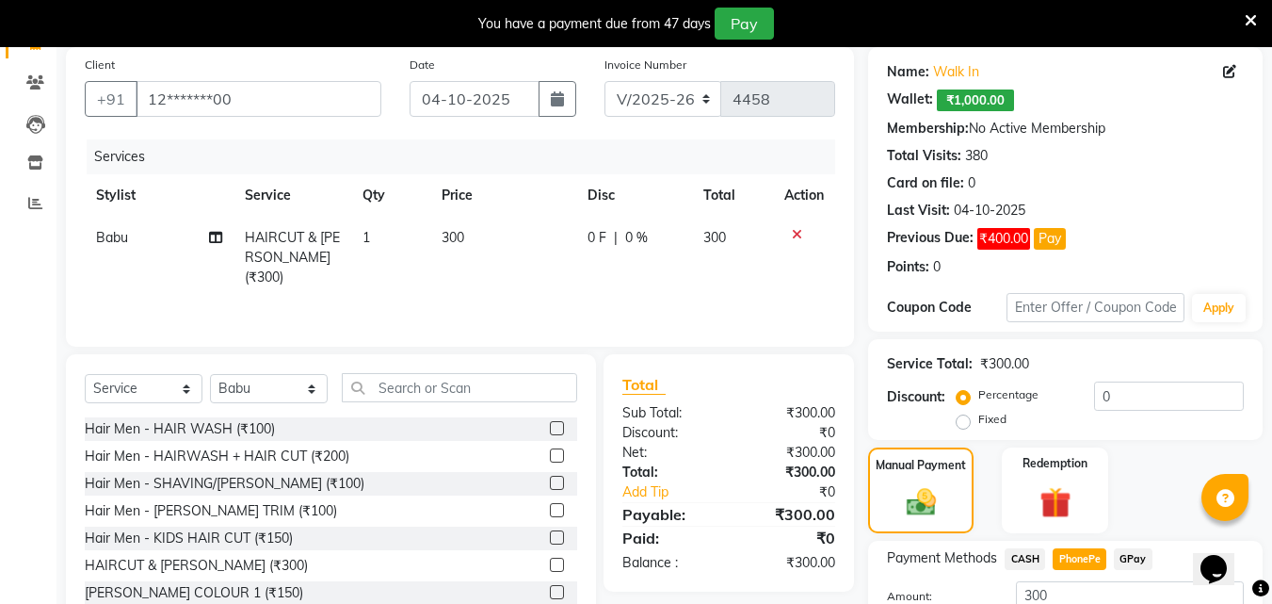
scroll to position [285, 0]
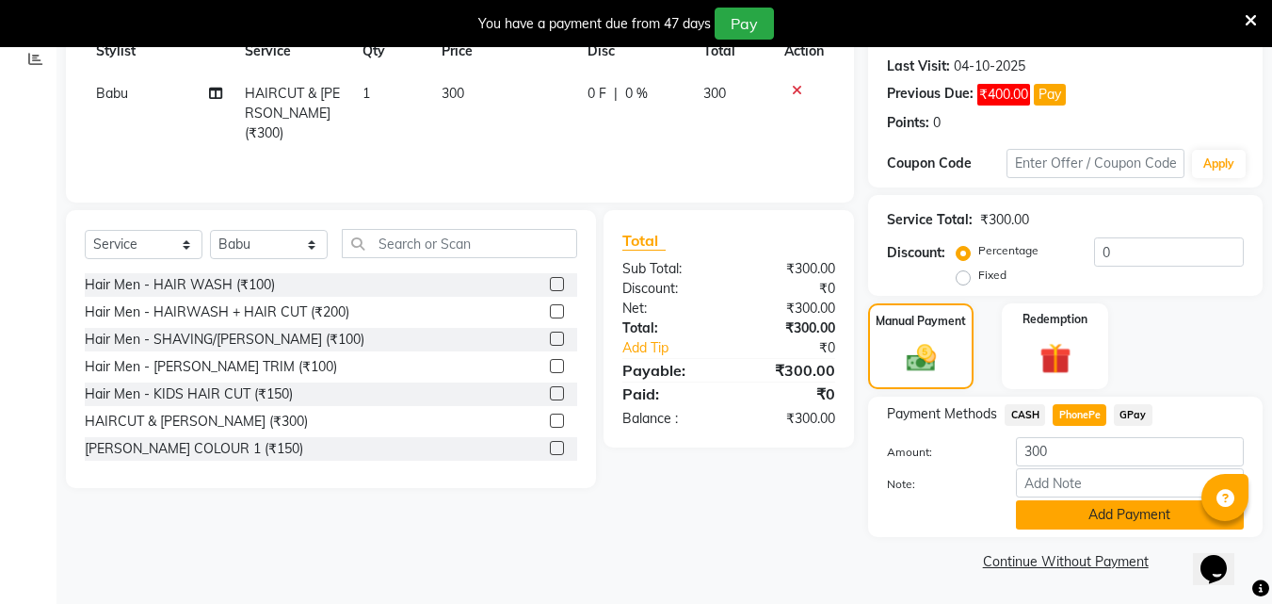
click at [1039, 508] on button "Add Payment" at bounding box center [1130, 514] width 228 height 29
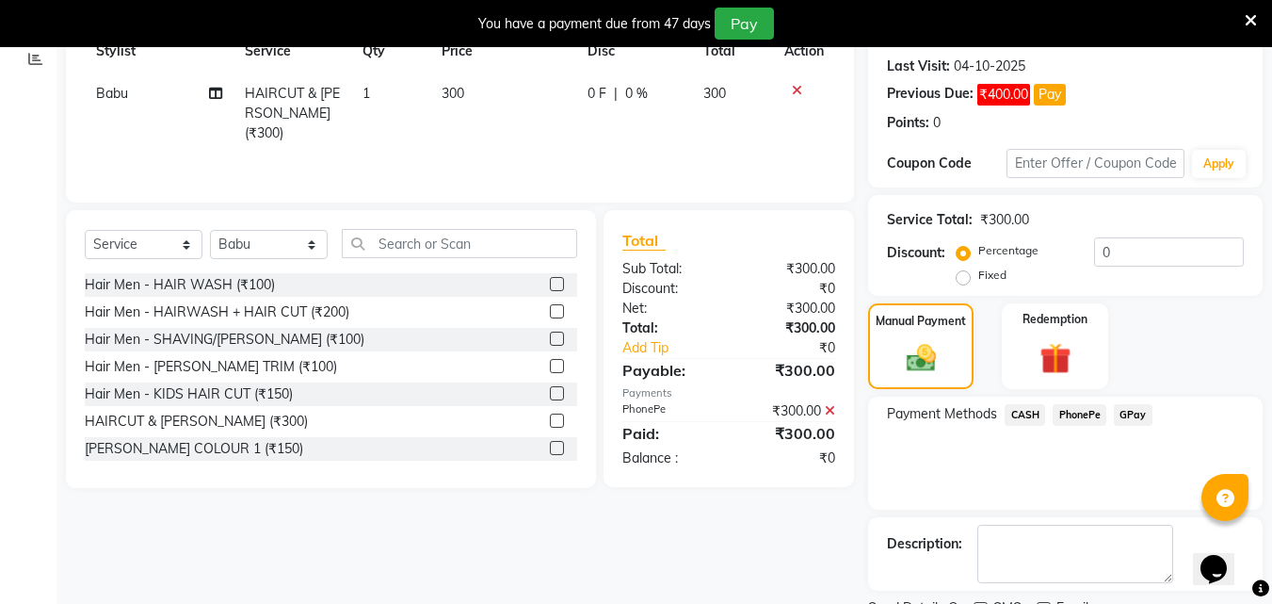
scroll to position [364, 0]
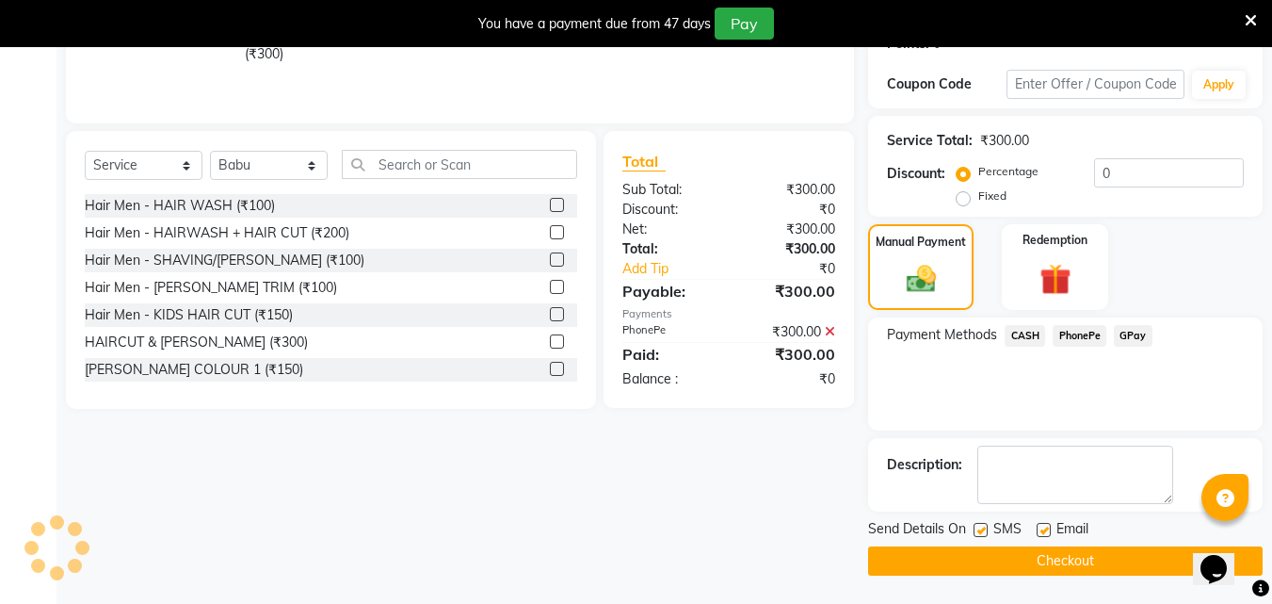
click at [984, 534] on label at bounding box center [981, 530] width 14 height 14
click at [984, 534] on input "checkbox" at bounding box center [980, 531] width 12 height 12
checkbox input "false"
click at [1044, 526] on label at bounding box center [1044, 530] width 14 height 14
click at [1044, 526] on input "checkbox" at bounding box center [1043, 531] width 12 height 12
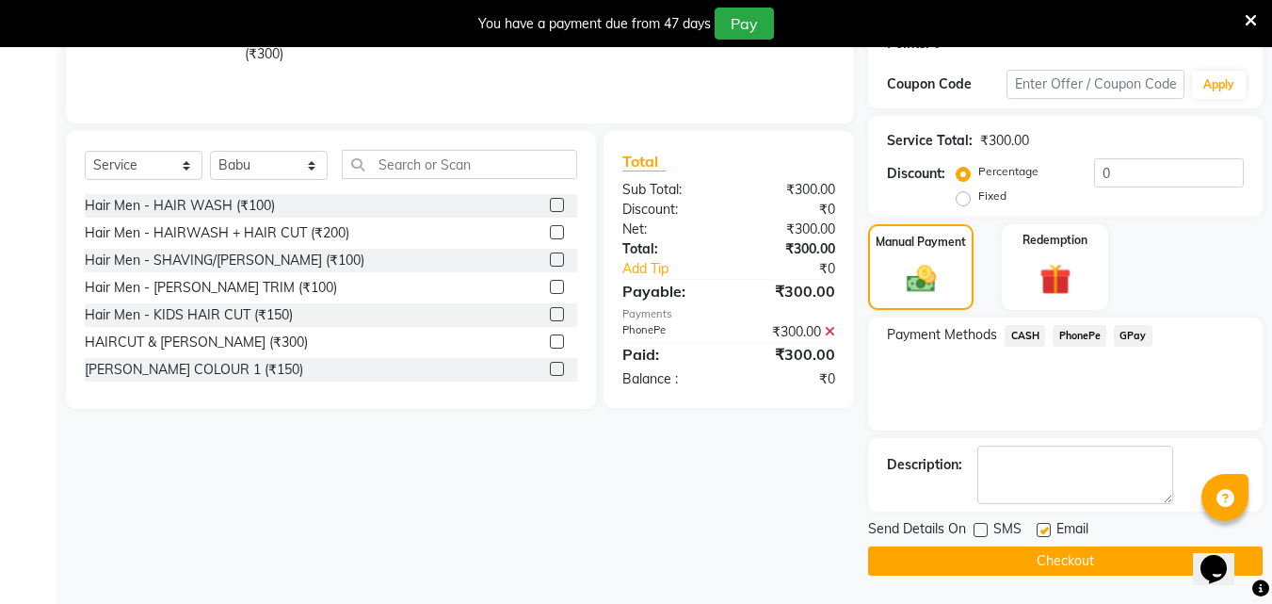
checkbox input "false"
click at [928, 559] on button "Checkout" at bounding box center [1065, 560] width 395 height 29
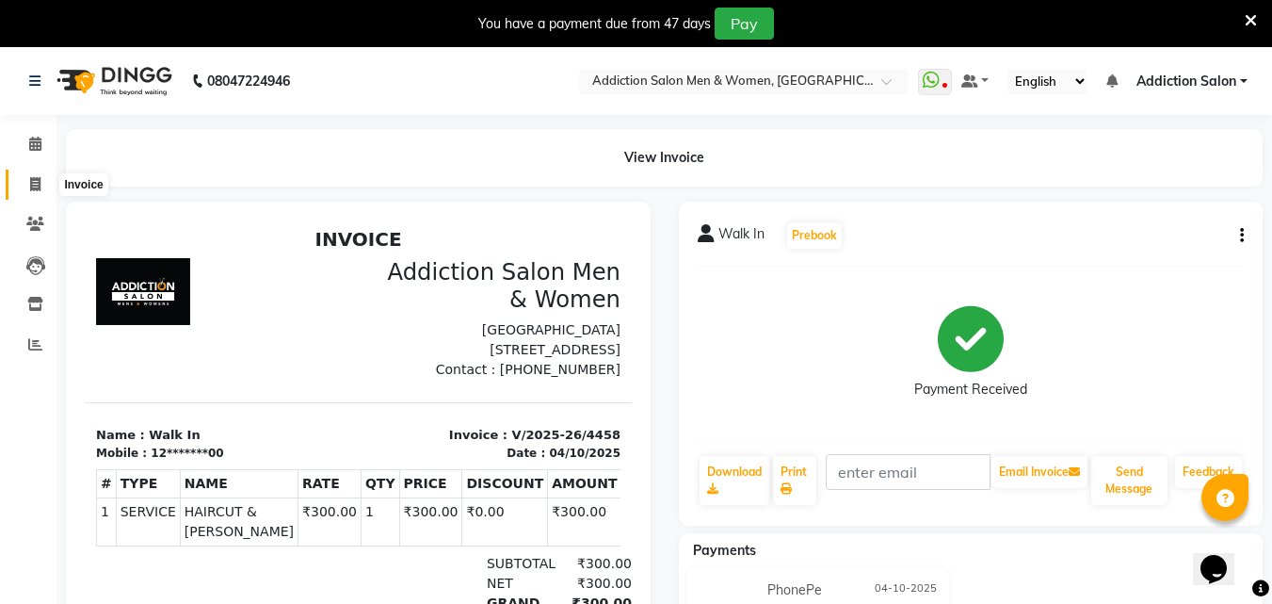
click at [23, 183] on span at bounding box center [35, 185] width 33 height 22
select select "service"
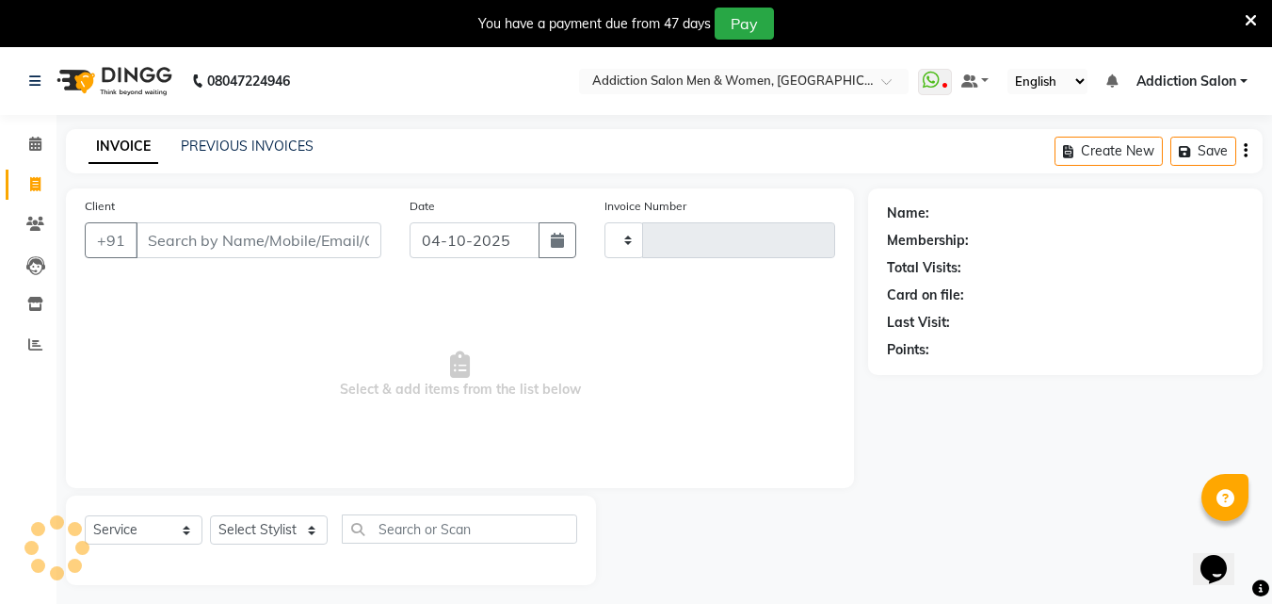
scroll to position [47, 0]
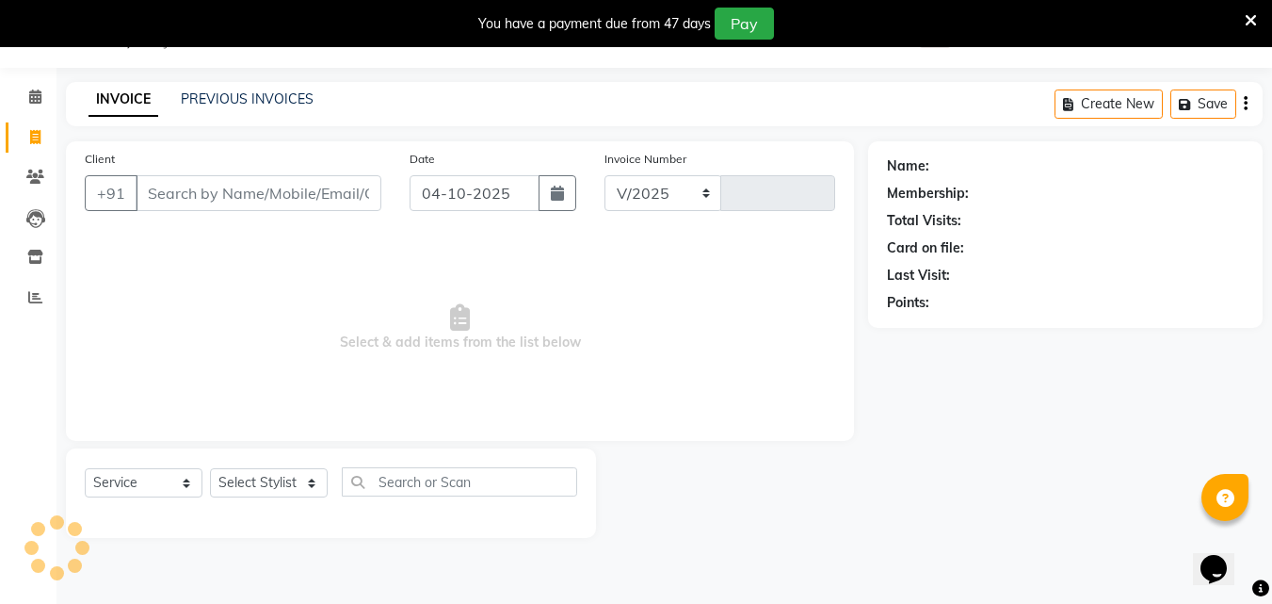
select select "6595"
type input "4459"
click at [205, 105] on link "PREVIOUS INVOICES" at bounding box center [247, 98] width 133 height 17
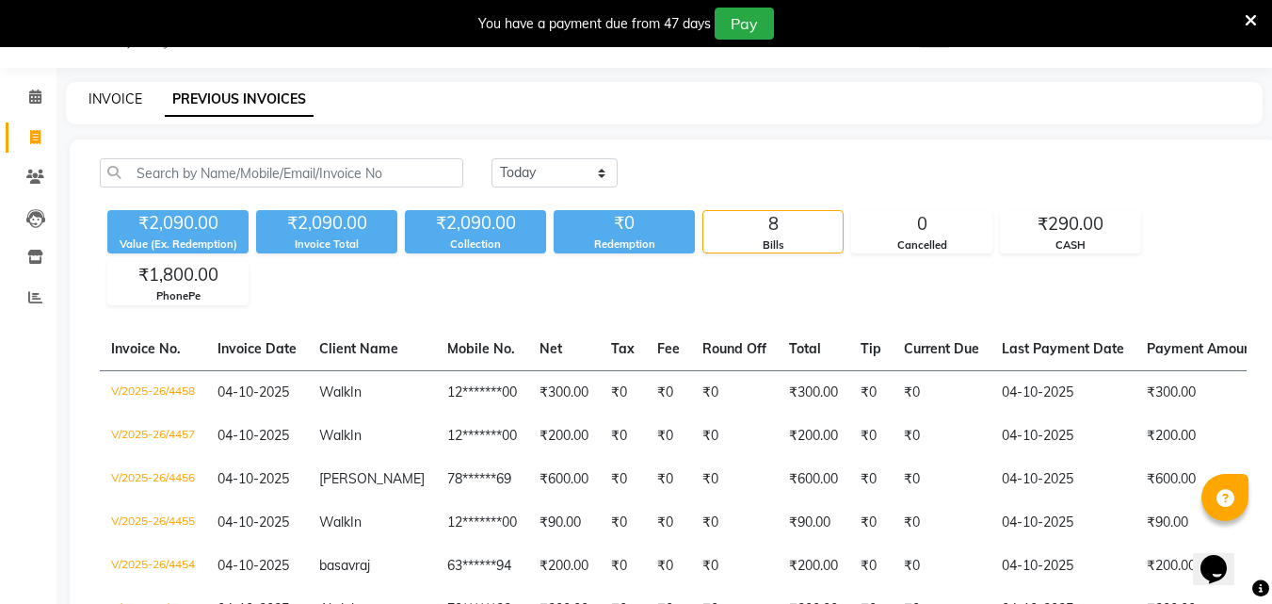
click at [104, 95] on link "INVOICE" at bounding box center [116, 98] width 54 height 17
select select "service"
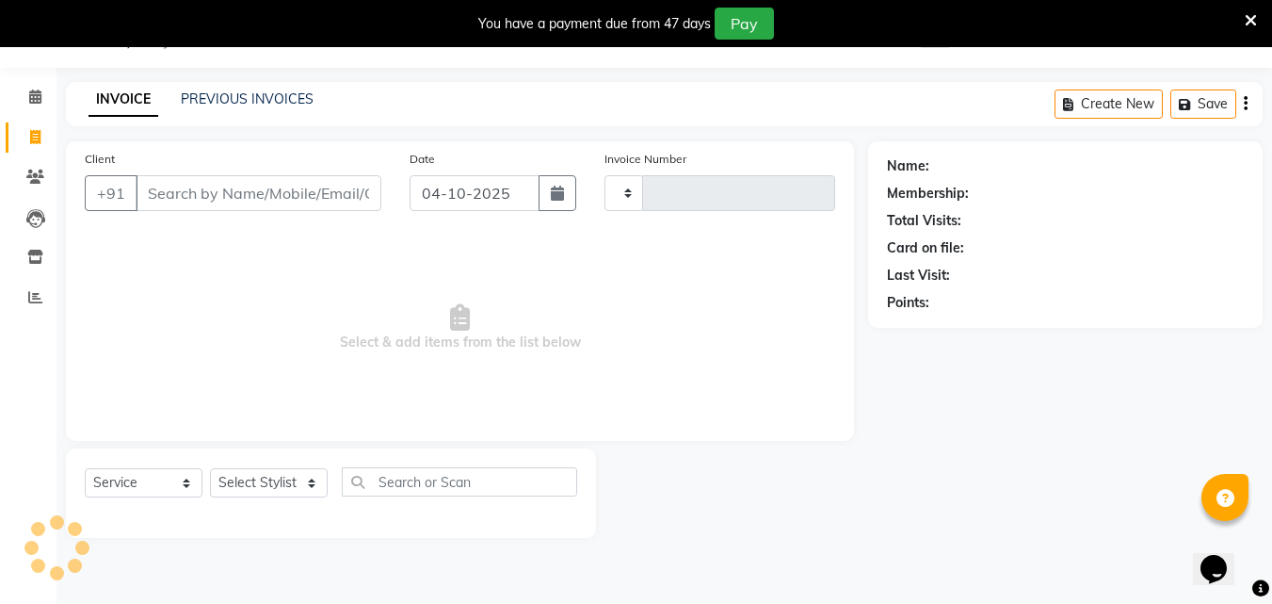
type input "4459"
select select "6595"
click at [43, 140] on span at bounding box center [35, 138] width 33 height 22
select select "service"
type input "4459"
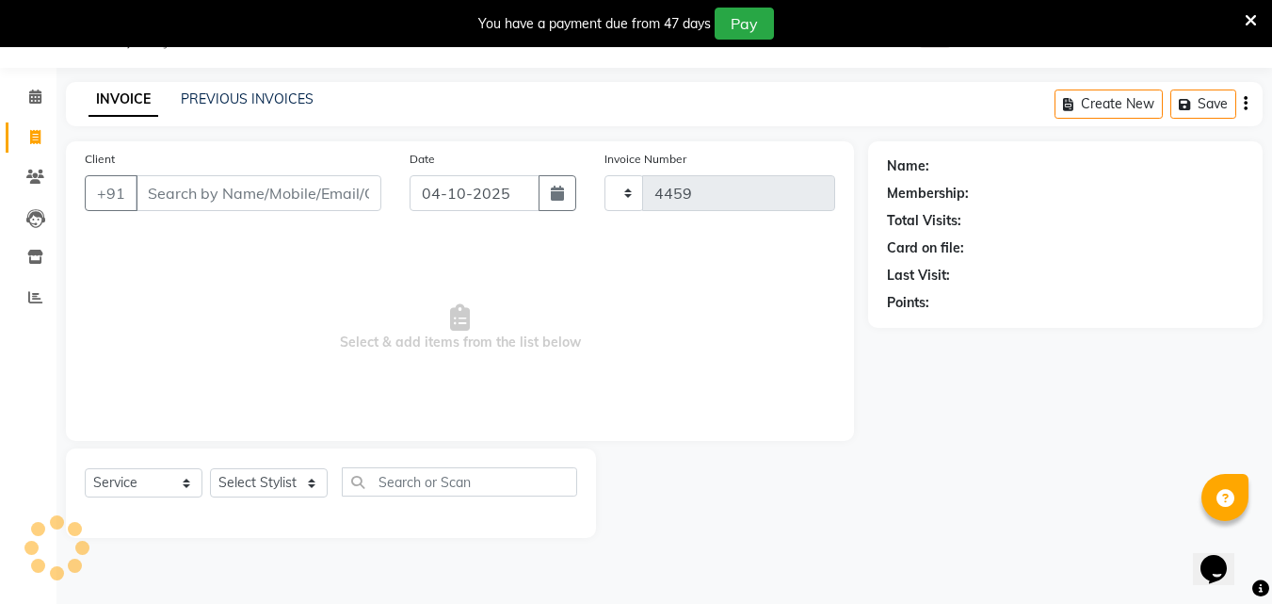
select select "6595"
click at [43, 97] on span at bounding box center [35, 98] width 33 height 22
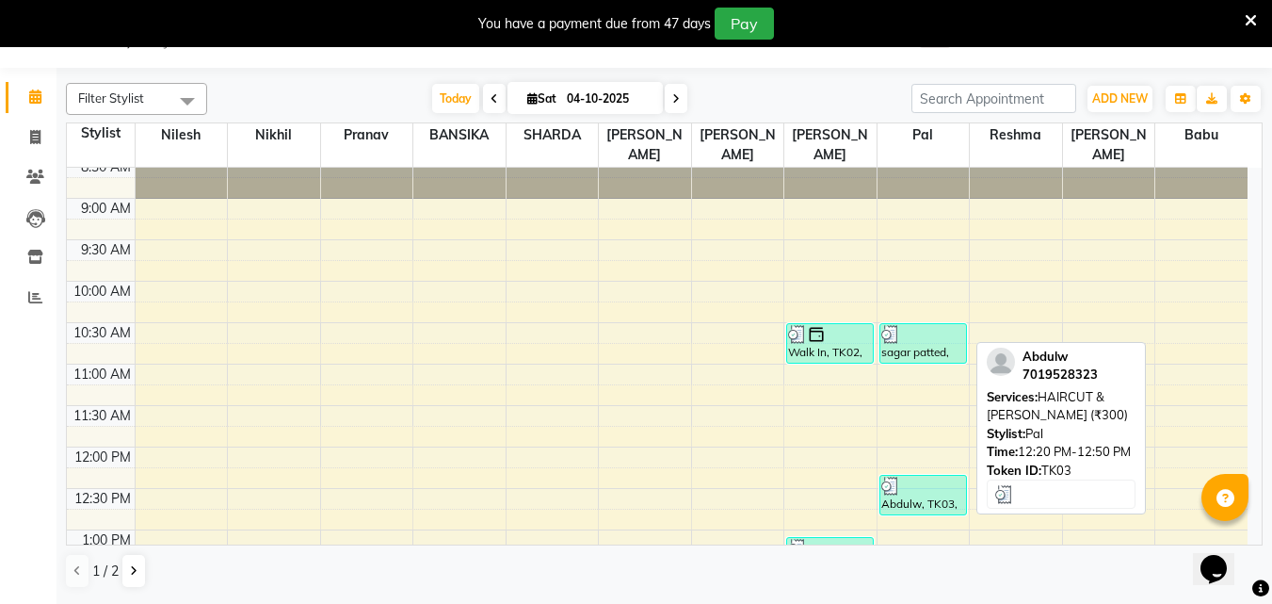
scroll to position [94, 0]
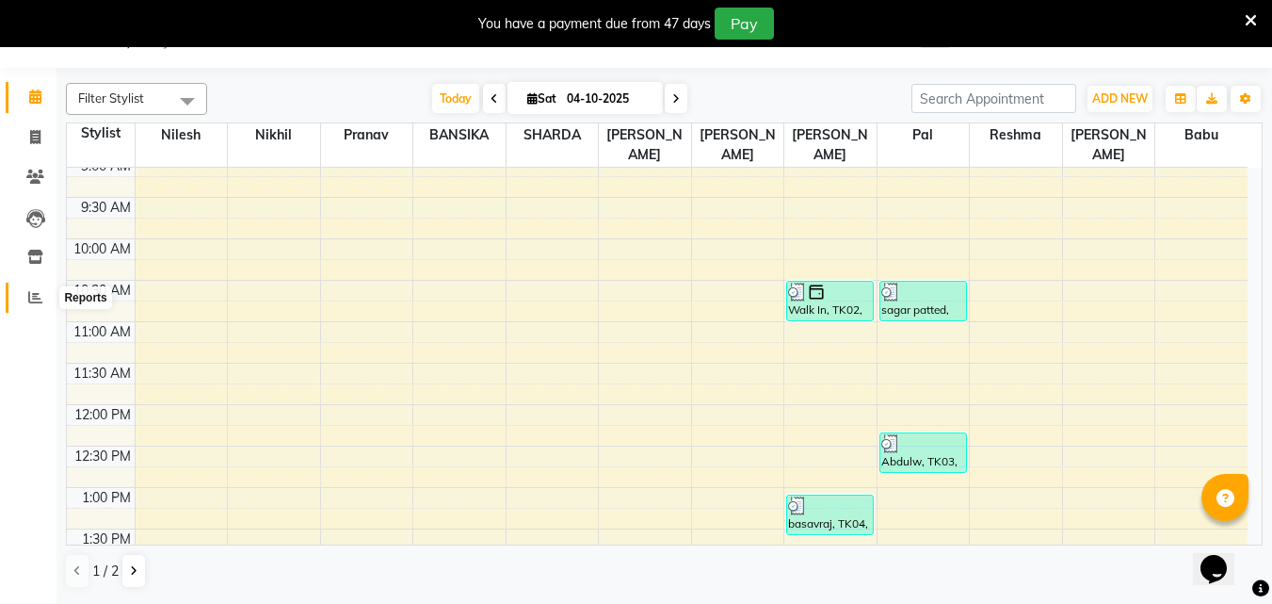
click at [24, 295] on span at bounding box center [35, 298] width 33 height 22
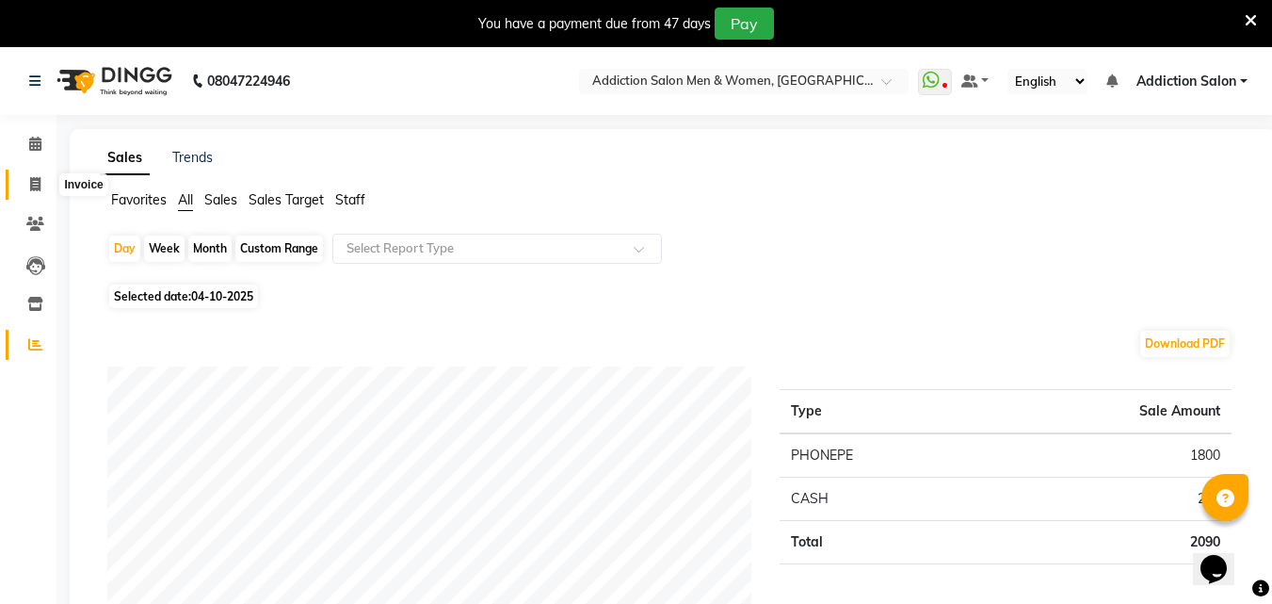
click at [40, 189] on icon at bounding box center [35, 184] width 10 height 14
select select "service"
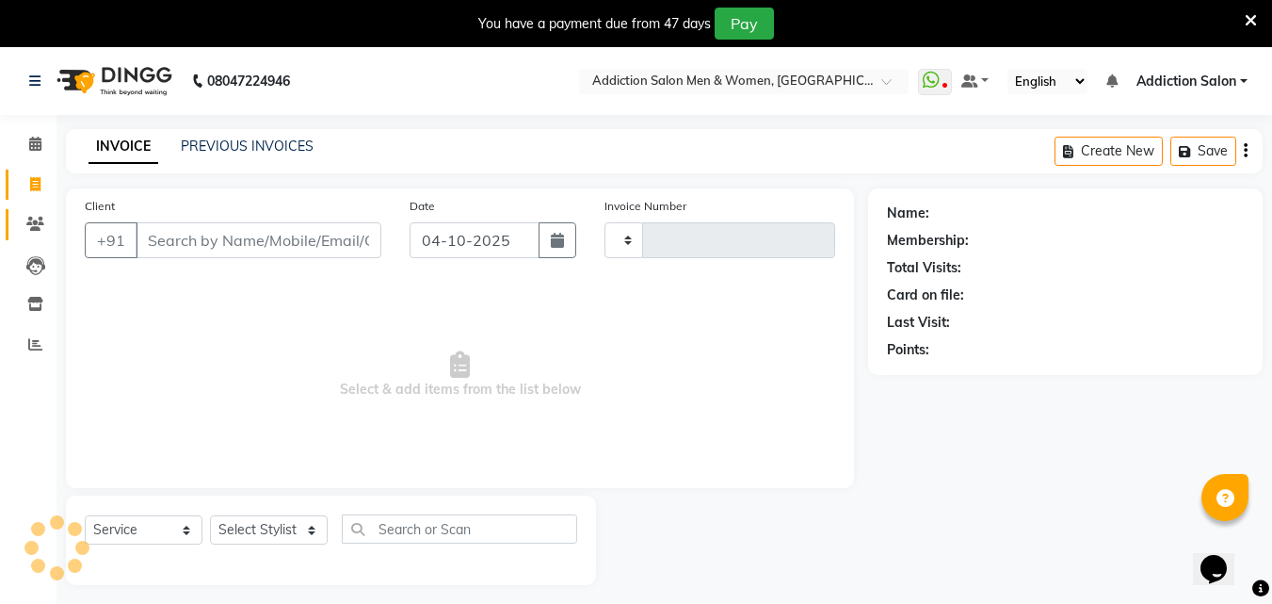
type input "4459"
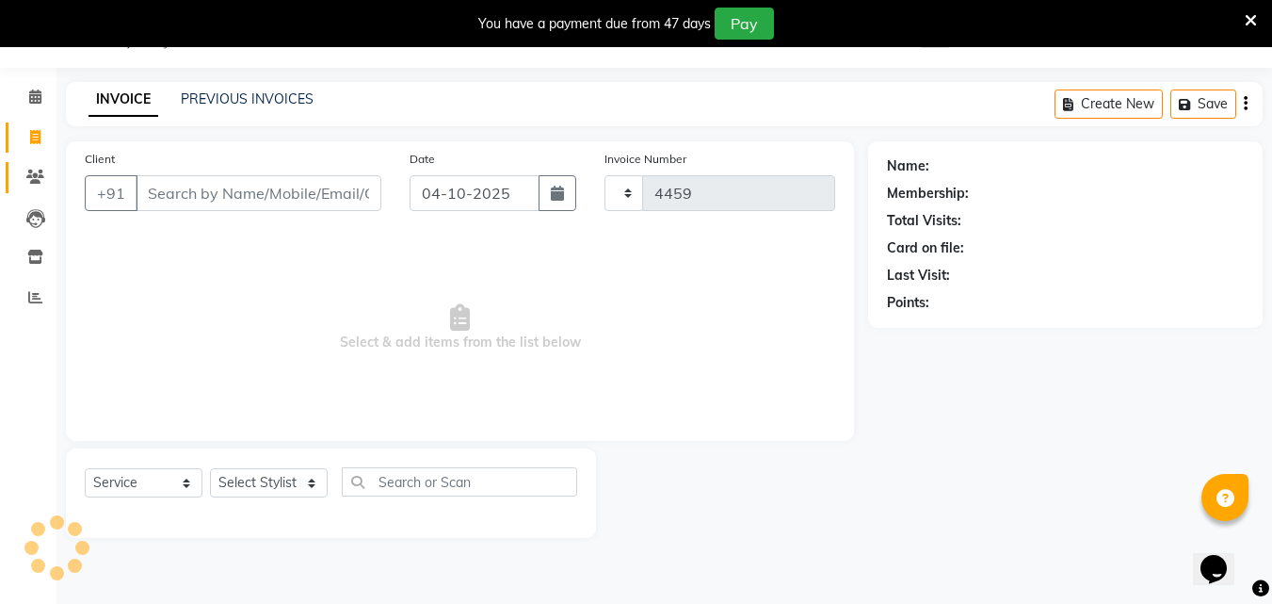
select select "6595"
